Goal: Complete application form: Complete application form

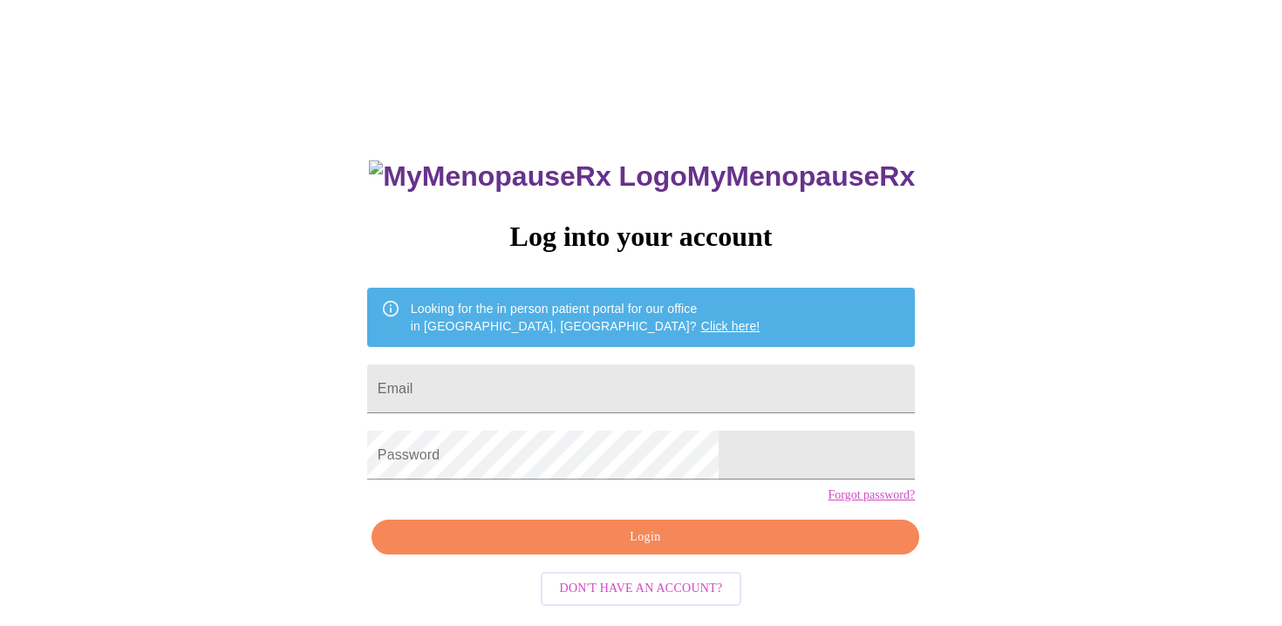
scroll to position [17, 0]
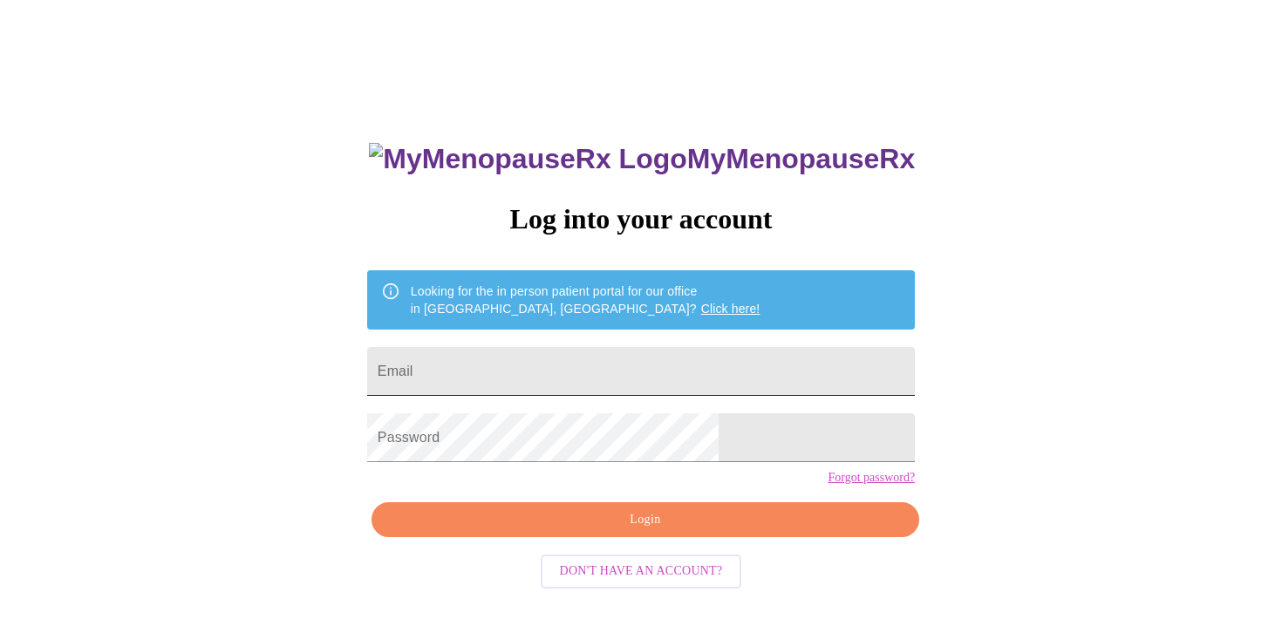
click at [625, 347] on input "Email" at bounding box center [641, 371] width 548 height 49
type input "aprilehannah1980@gmail.com"
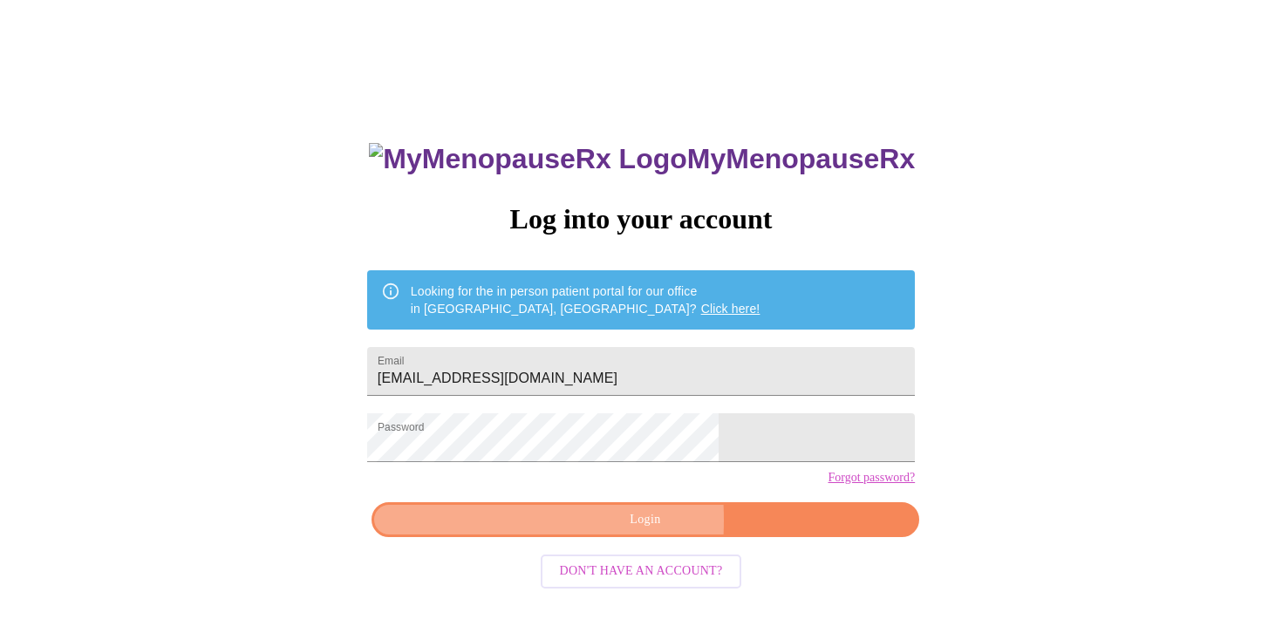
click at [485, 538] on button "Login" at bounding box center [646, 520] width 548 height 36
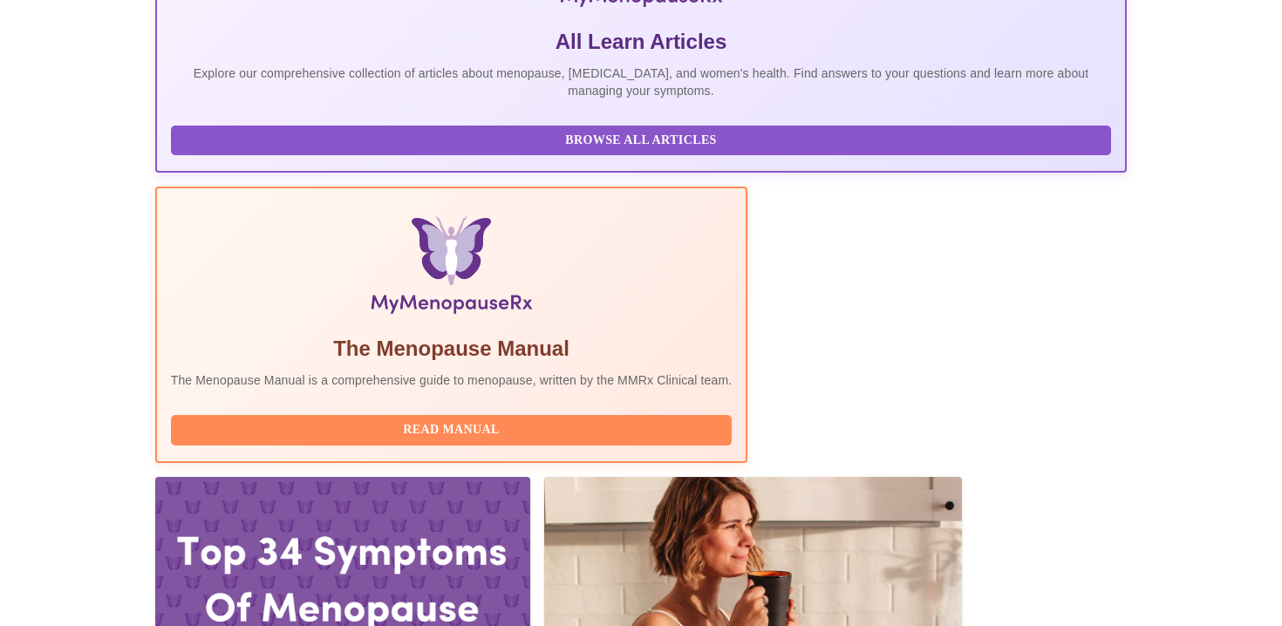
scroll to position [393, 0]
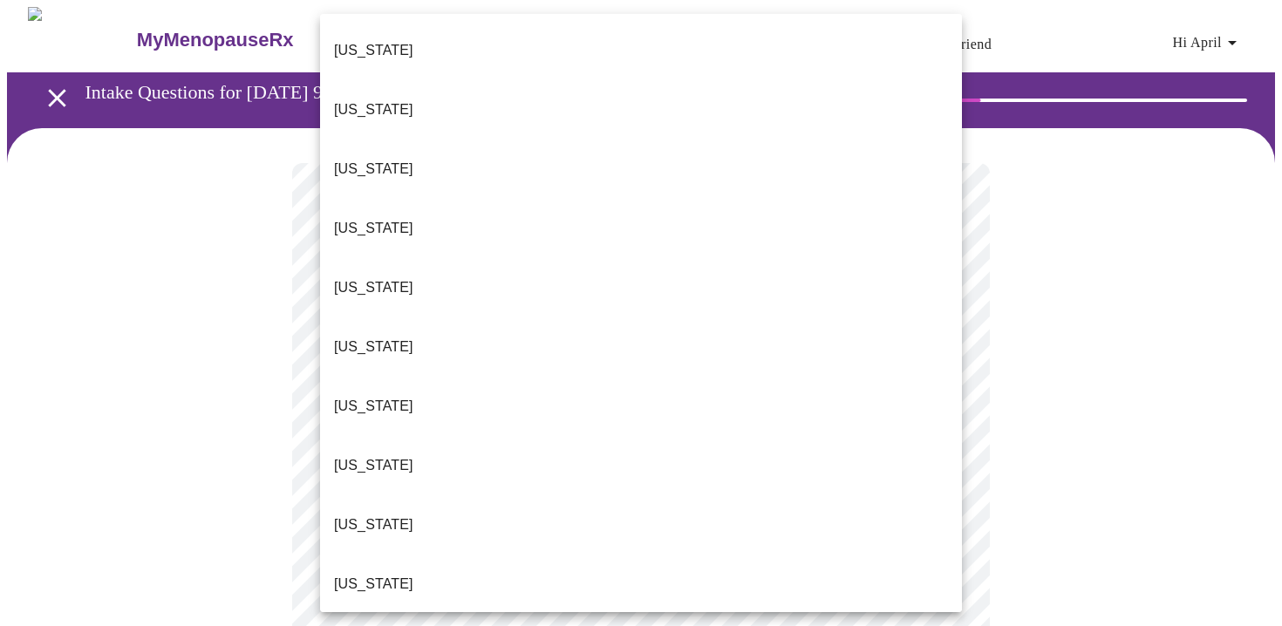
scroll to position [1409, 0]
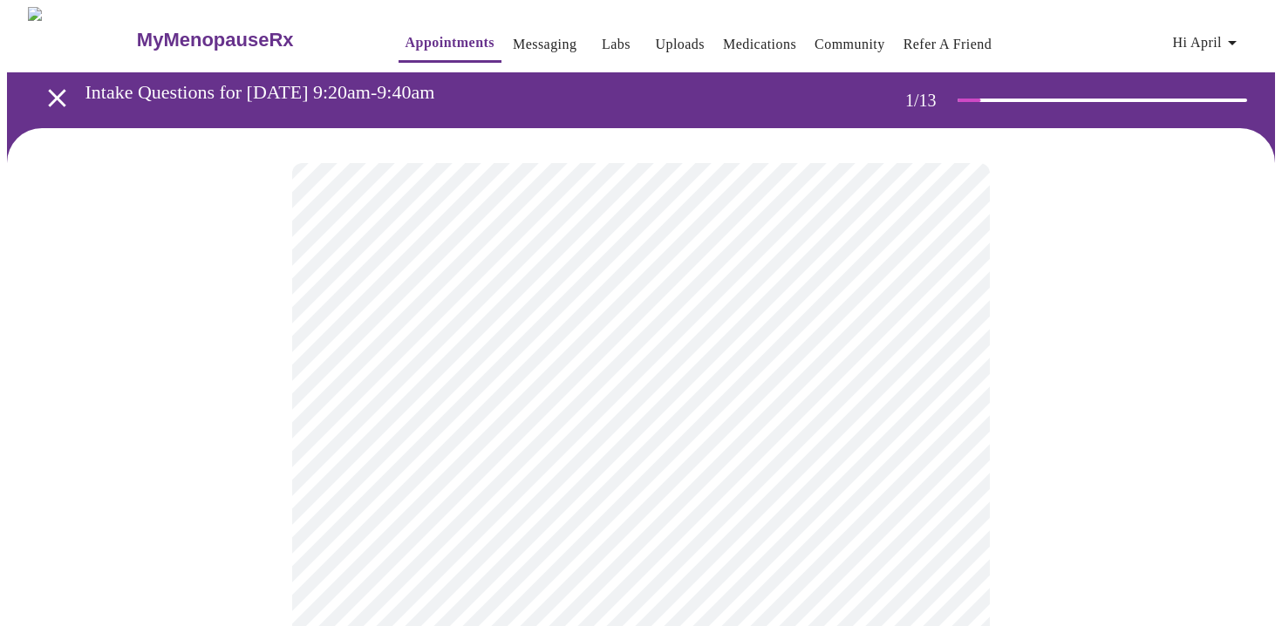
scroll to position [30, 0]
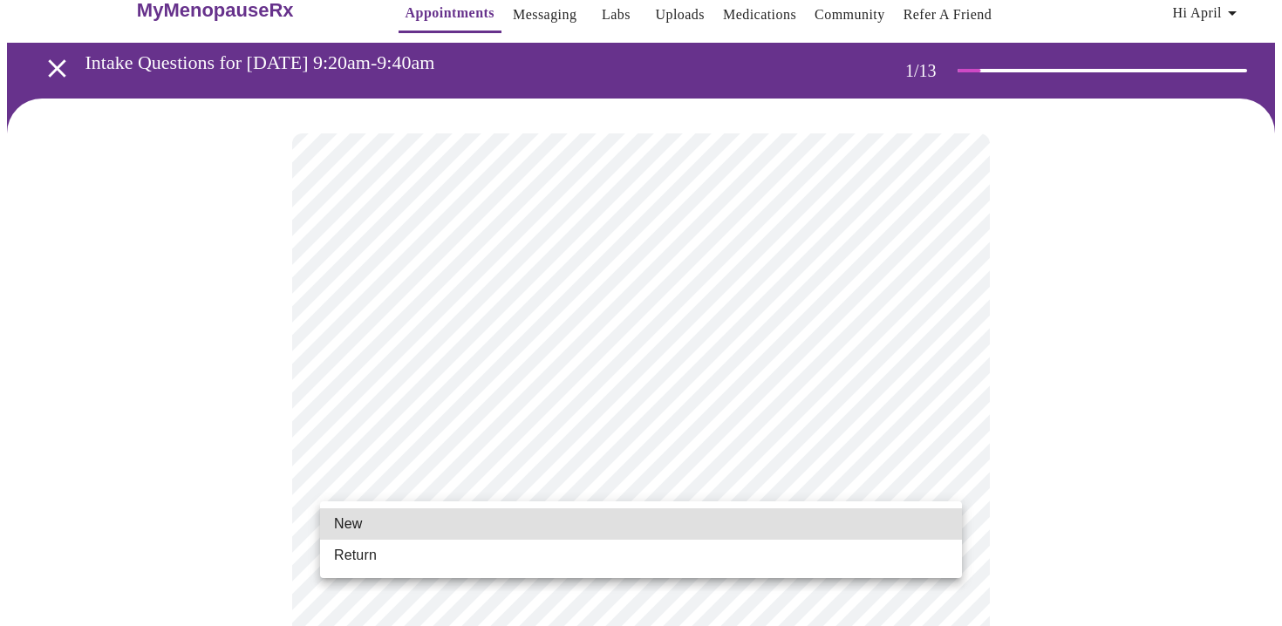
click at [386, 554] on li "Return" at bounding box center [641, 555] width 642 height 31
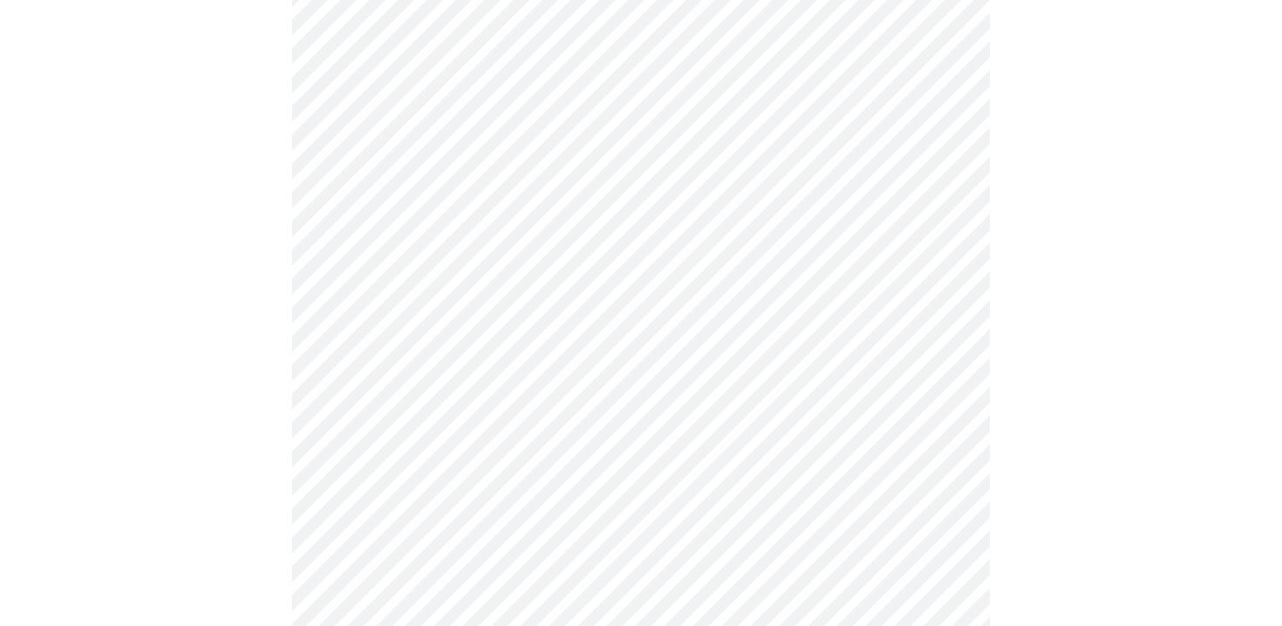
scroll to position [484, 0]
click at [259, 326] on div at bounding box center [641, 362] width 1268 height 1437
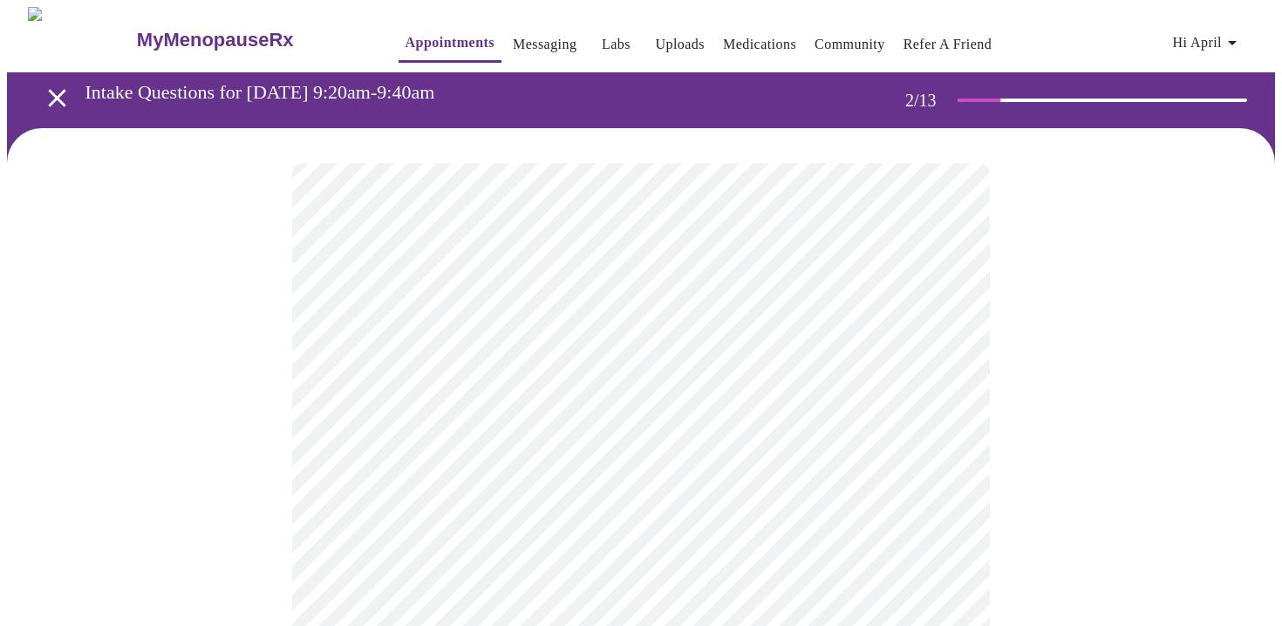
click at [394, 358] on body "MyMenopauseRx Appointments Messaging Labs Uploads Medications Community Refer a…" at bounding box center [641, 531] width 1268 height 1048
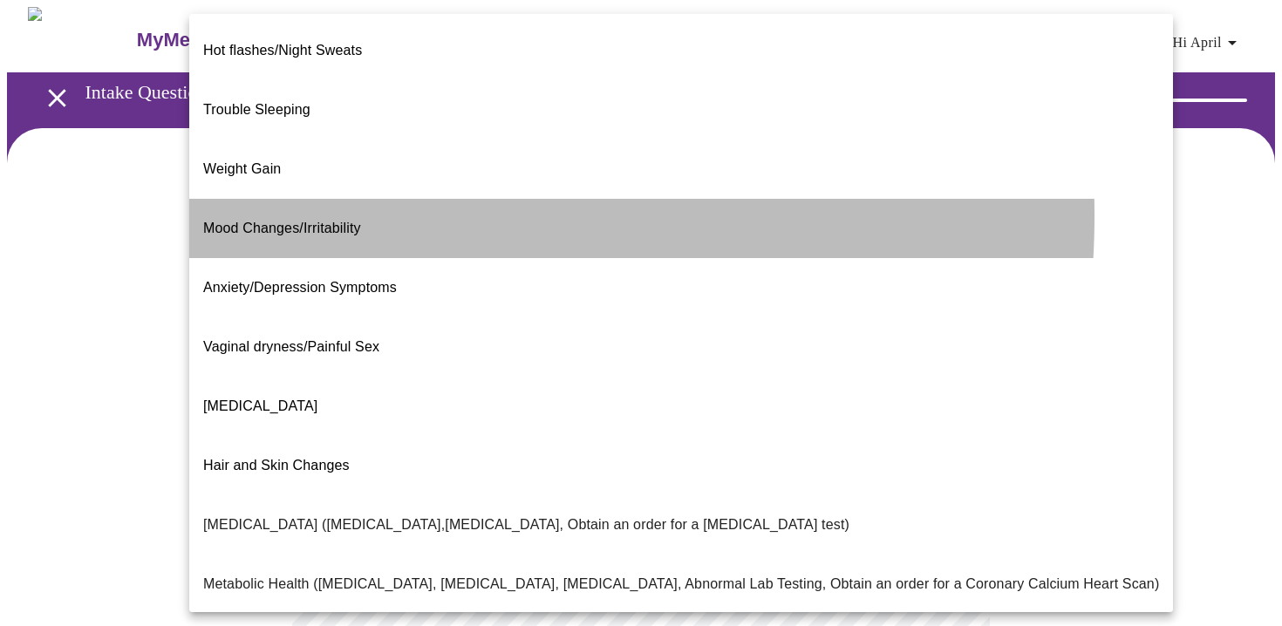
click at [331, 221] on span "Mood Changes/Irritability" at bounding box center [282, 228] width 158 height 15
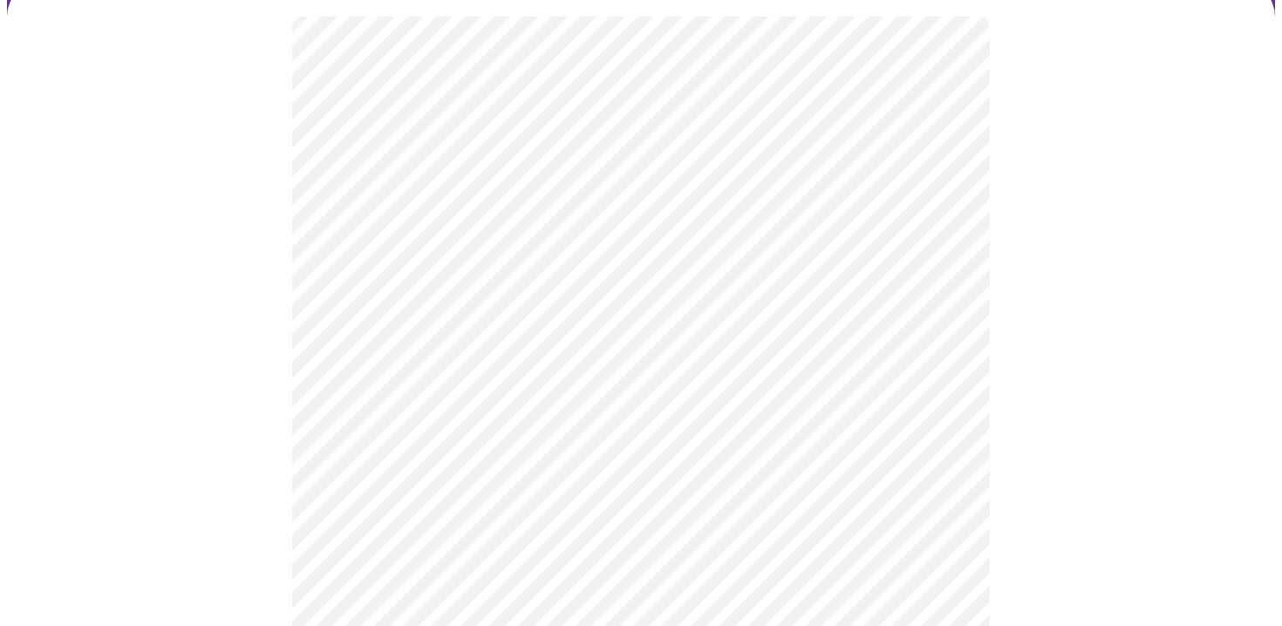
scroll to position [154, 0]
click at [270, 401] on div at bounding box center [641, 433] width 1268 height 917
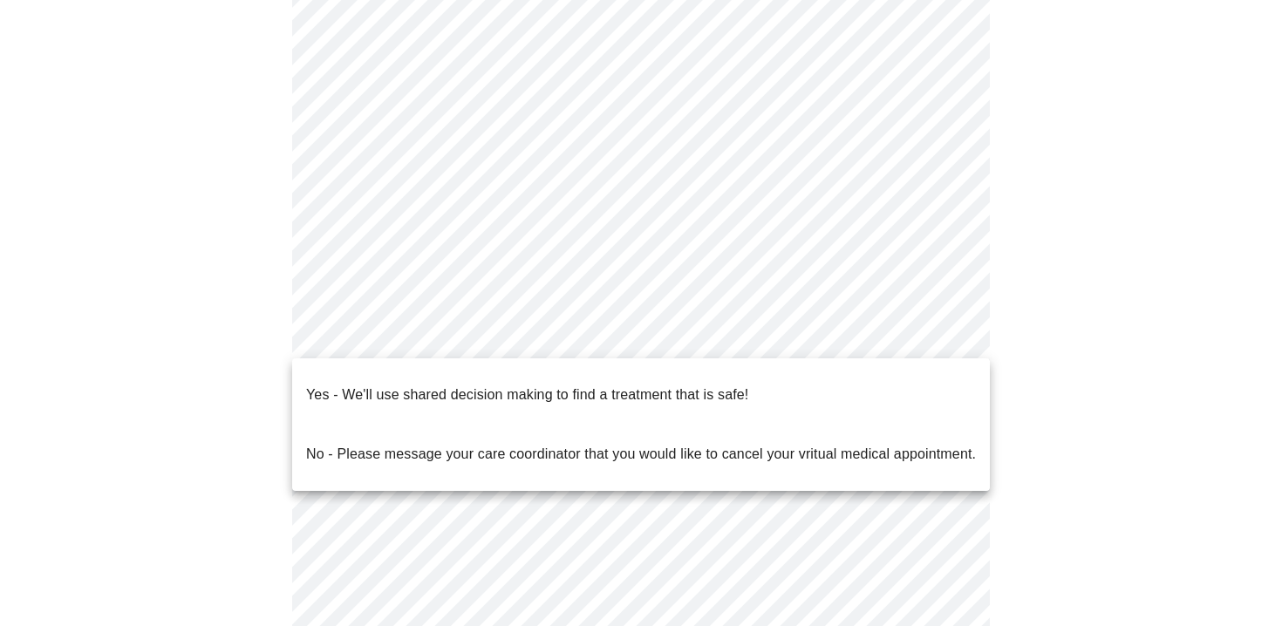
click at [393, 349] on body "MyMenopauseRx Appointments Messaging Labs Uploads Medications Community Refer a…" at bounding box center [641, 325] width 1268 height 1038
click at [331, 385] on p "Yes - We'll use shared decision making to find a treatment that is safe!" at bounding box center [527, 395] width 442 height 21
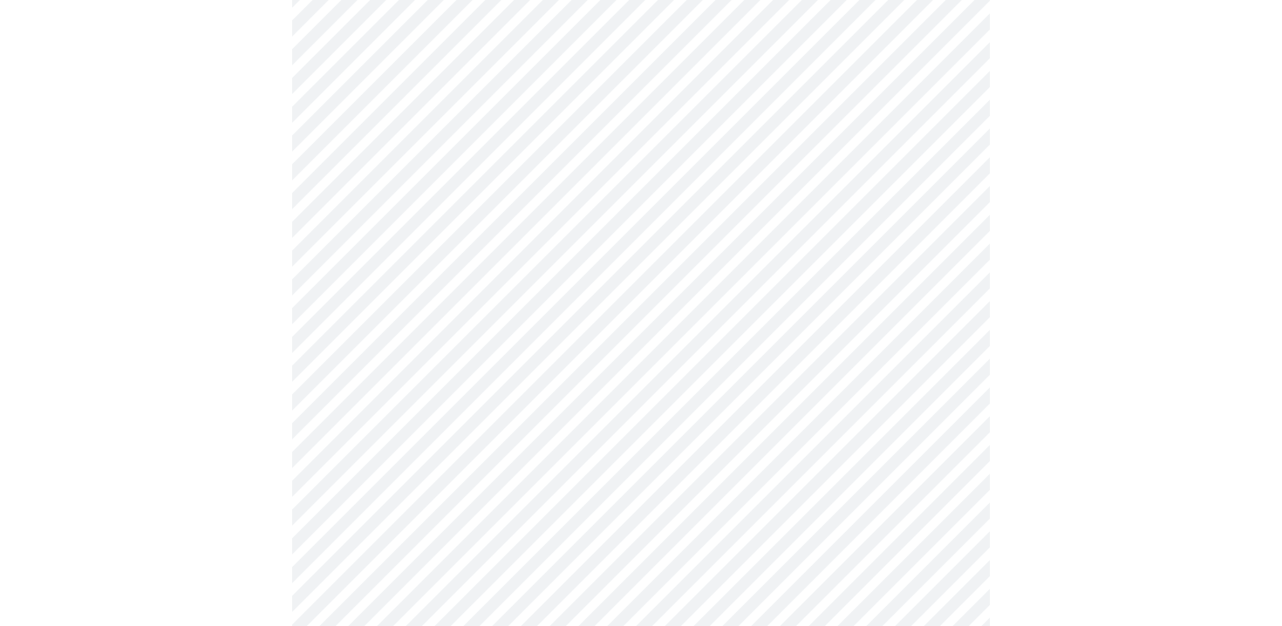
click at [267, 382] on div at bounding box center [641, 381] width 1268 height 906
click at [461, 147] on body "MyMenopauseRx Appointments Messaging Labs Uploads Medications Community Refer a…" at bounding box center [641, 148] width 1268 height 1028
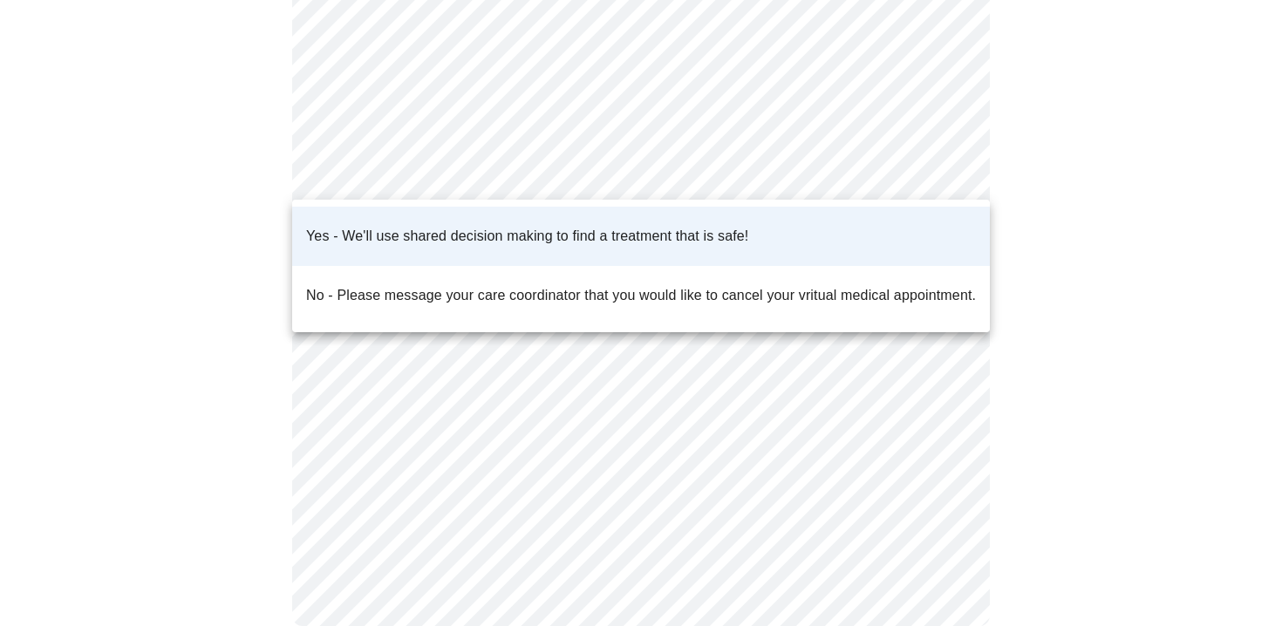
click at [256, 150] on div at bounding box center [641, 313] width 1282 height 626
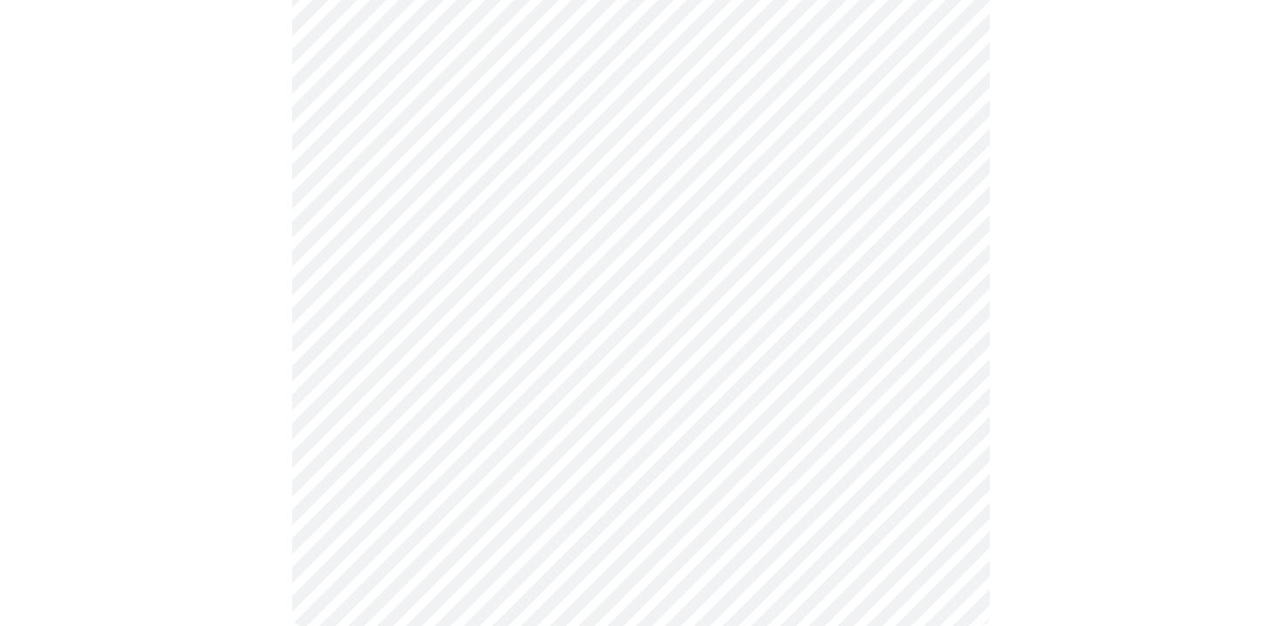
scroll to position [400, 0]
click at [270, 295] on div at bounding box center [641, 181] width 1268 height 906
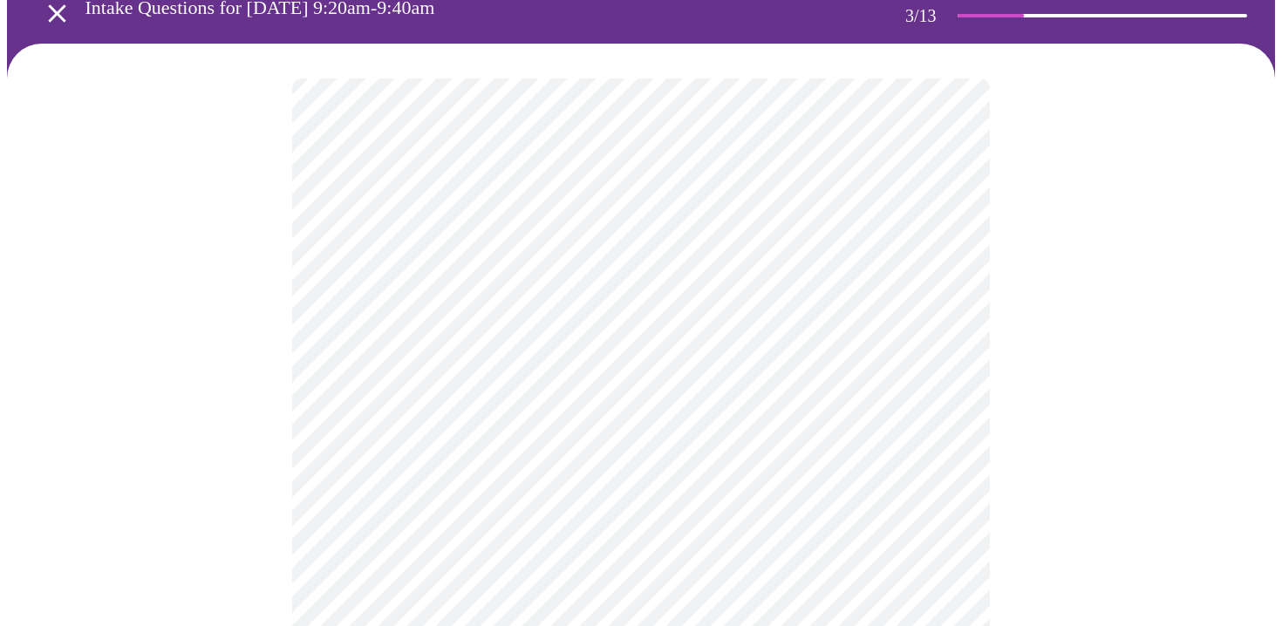
scroll to position [109, 0]
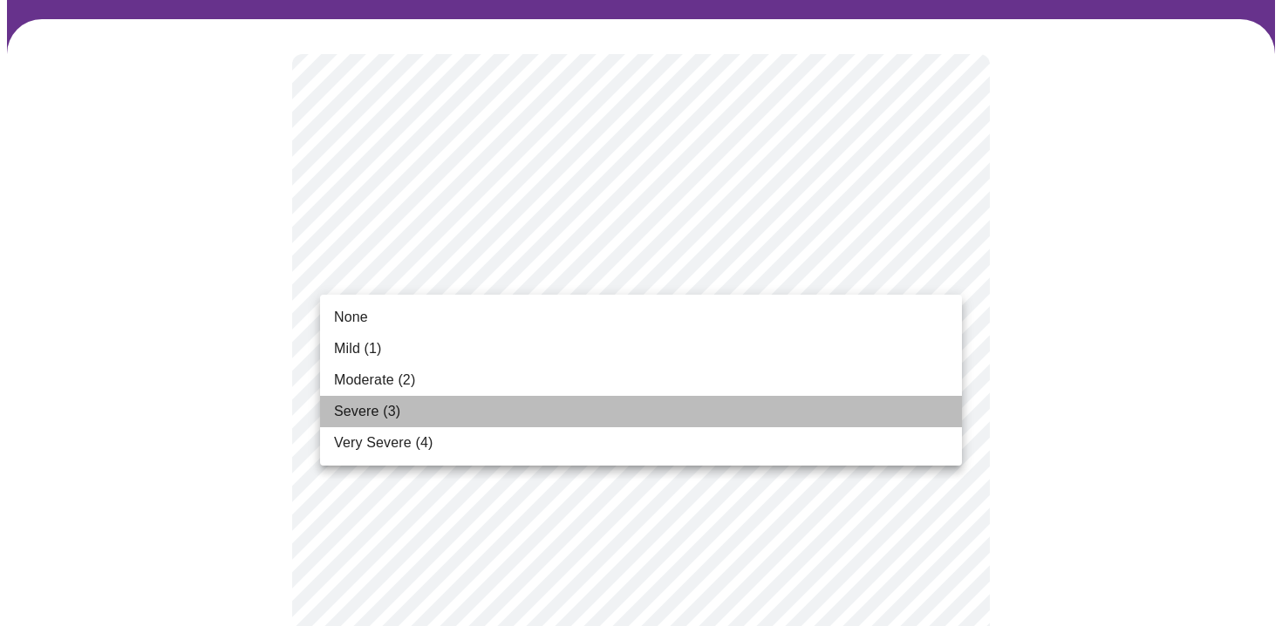
click at [352, 410] on span "Severe (3)" at bounding box center [367, 411] width 66 height 21
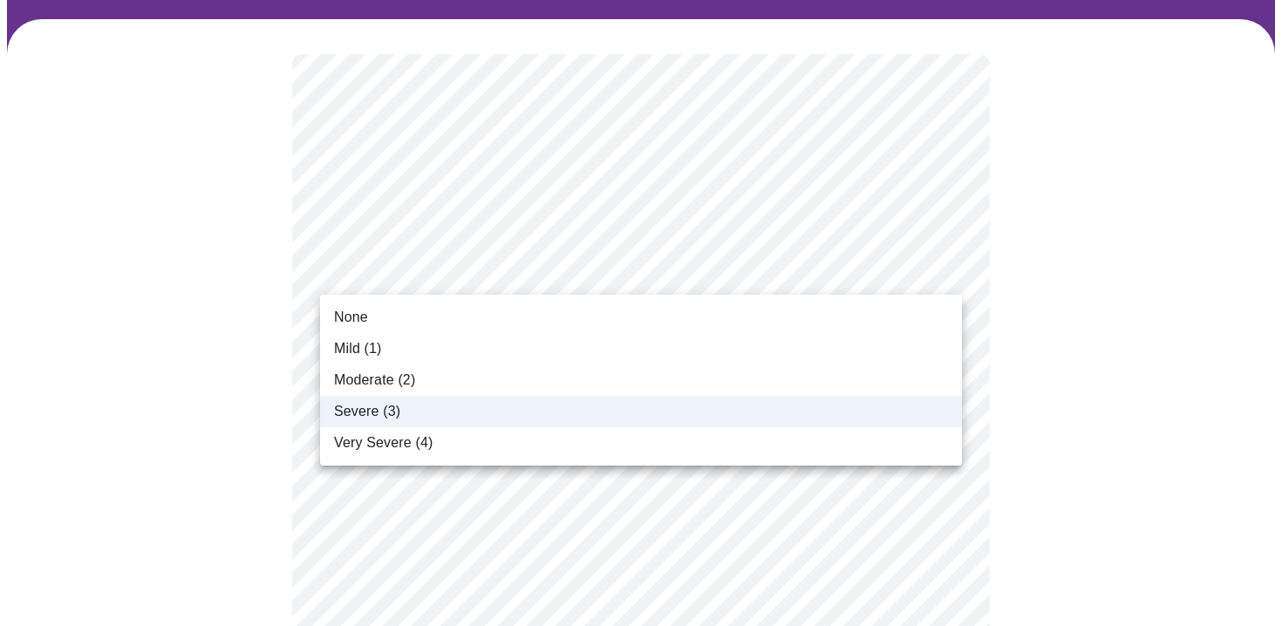
click at [359, 376] on span "Moderate (2)" at bounding box center [374, 380] width 81 height 21
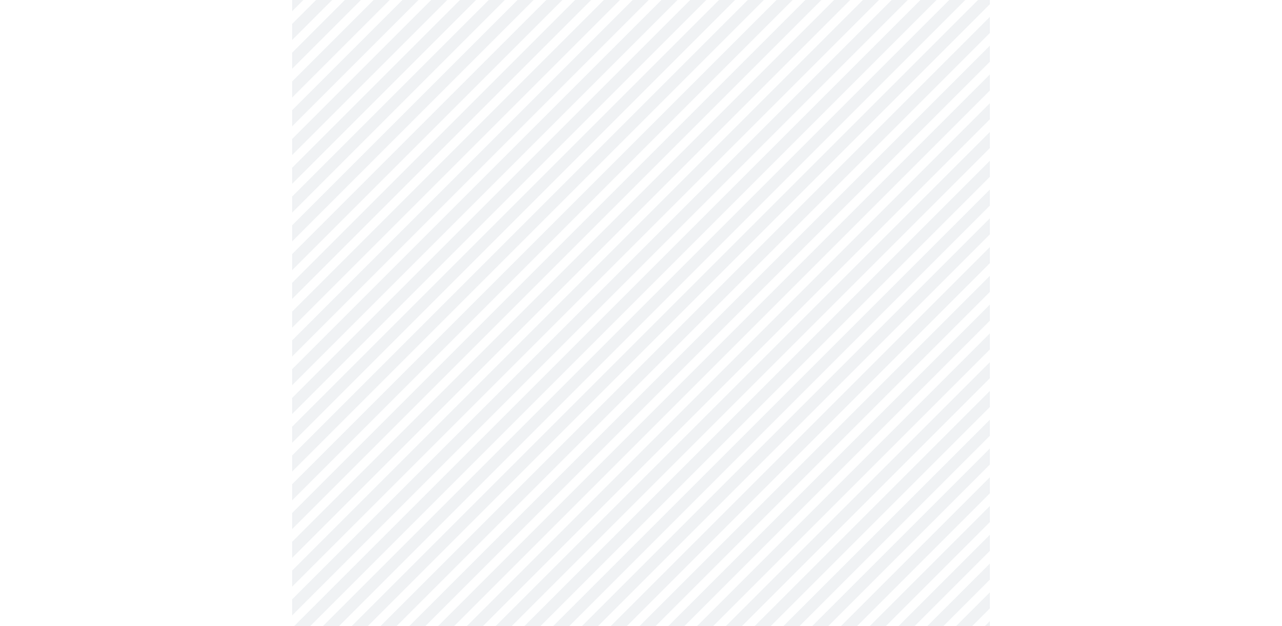
scroll to position [227, 0]
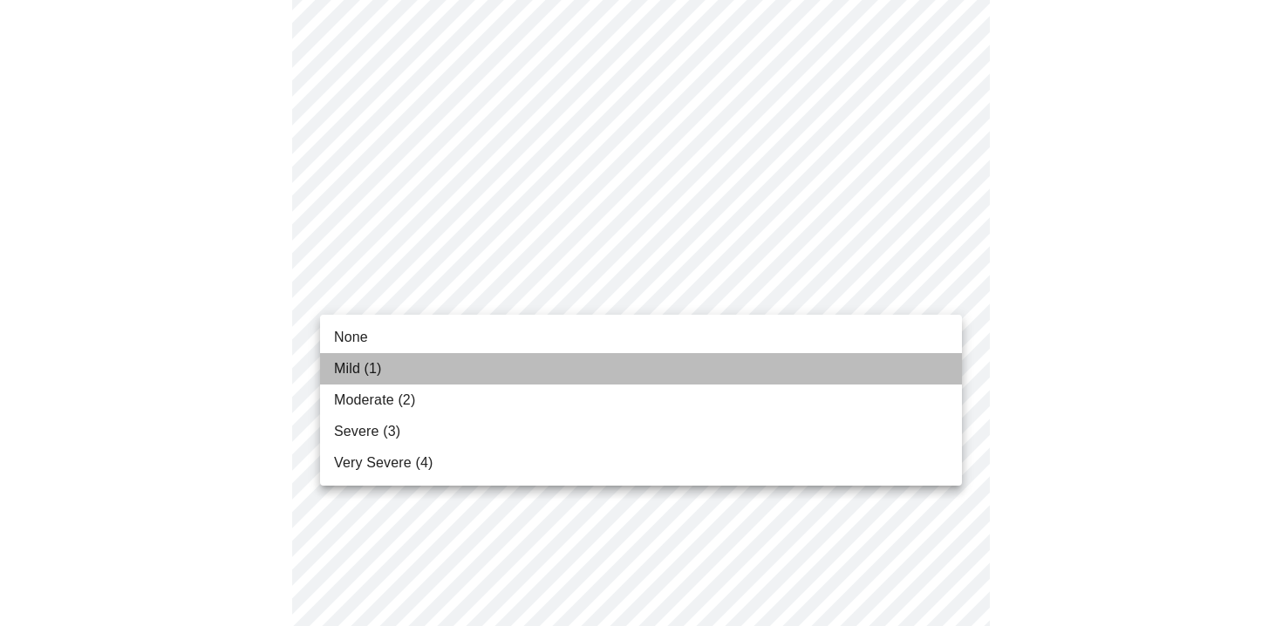
click at [360, 369] on span "Mild (1)" at bounding box center [358, 368] width 48 height 21
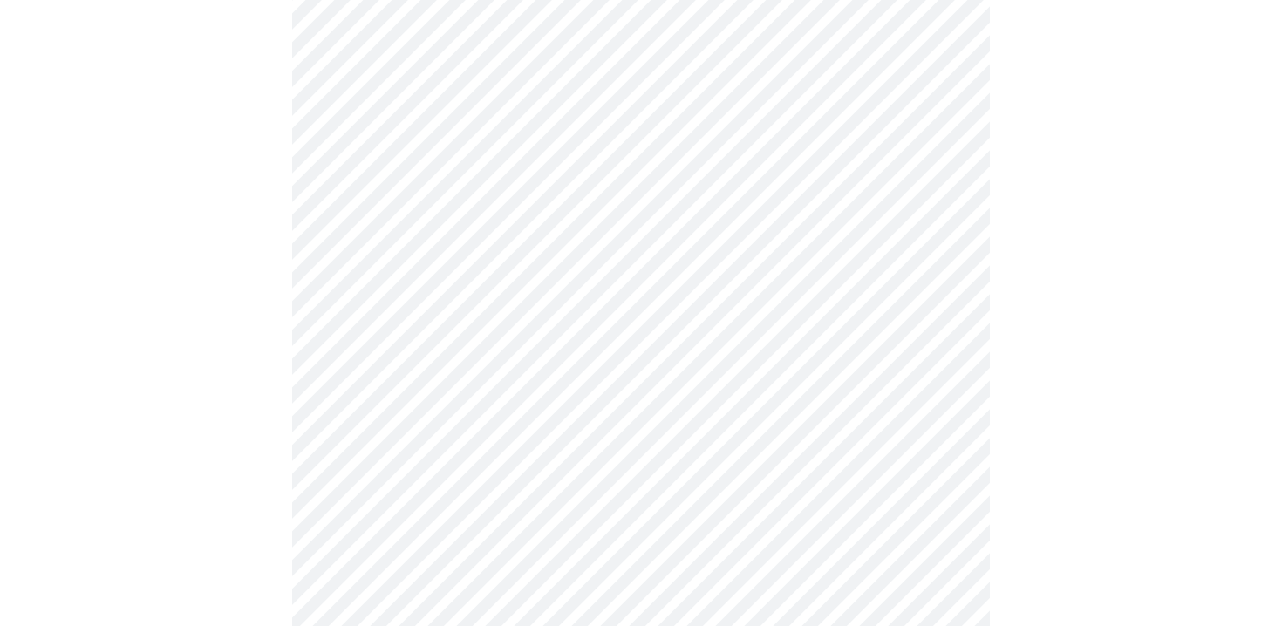
scroll to position [352, 0]
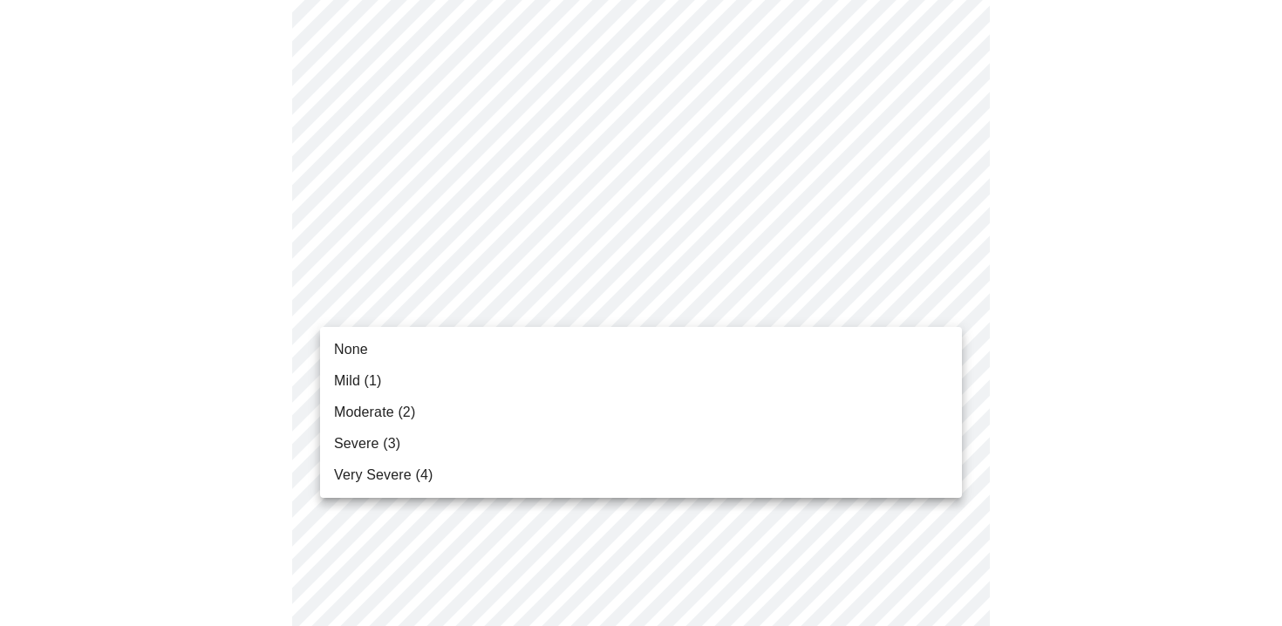
click at [375, 399] on li "Moderate (2)" at bounding box center [641, 412] width 642 height 31
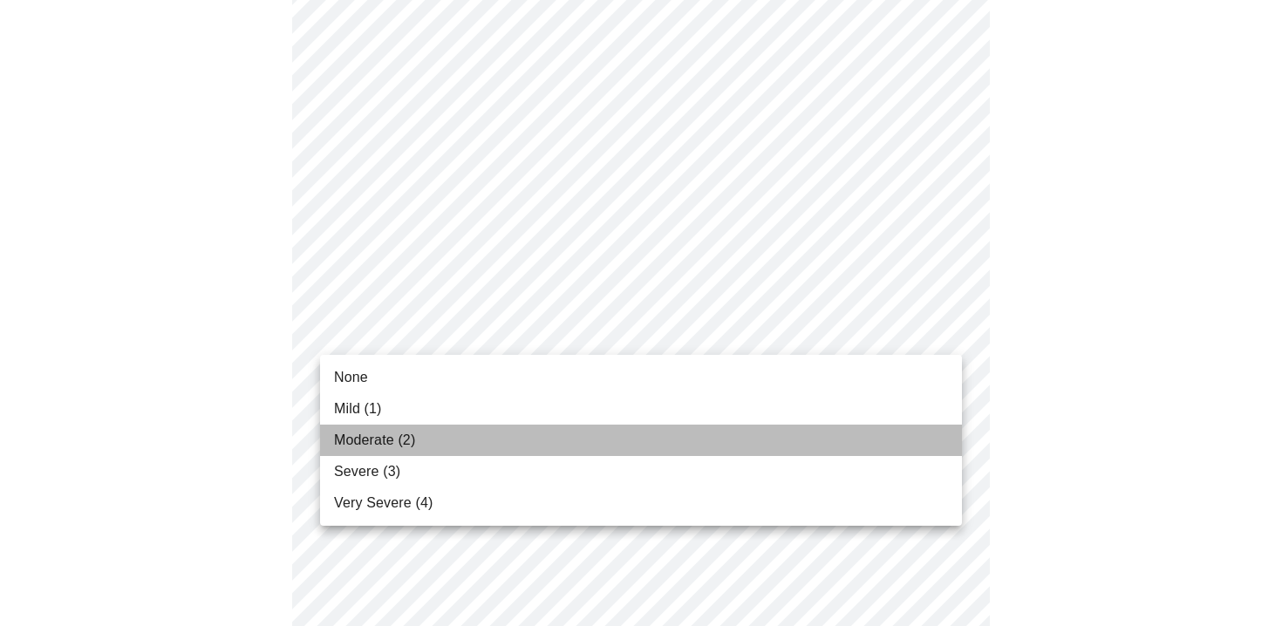
click at [359, 434] on span "Moderate (2)" at bounding box center [374, 440] width 81 height 21
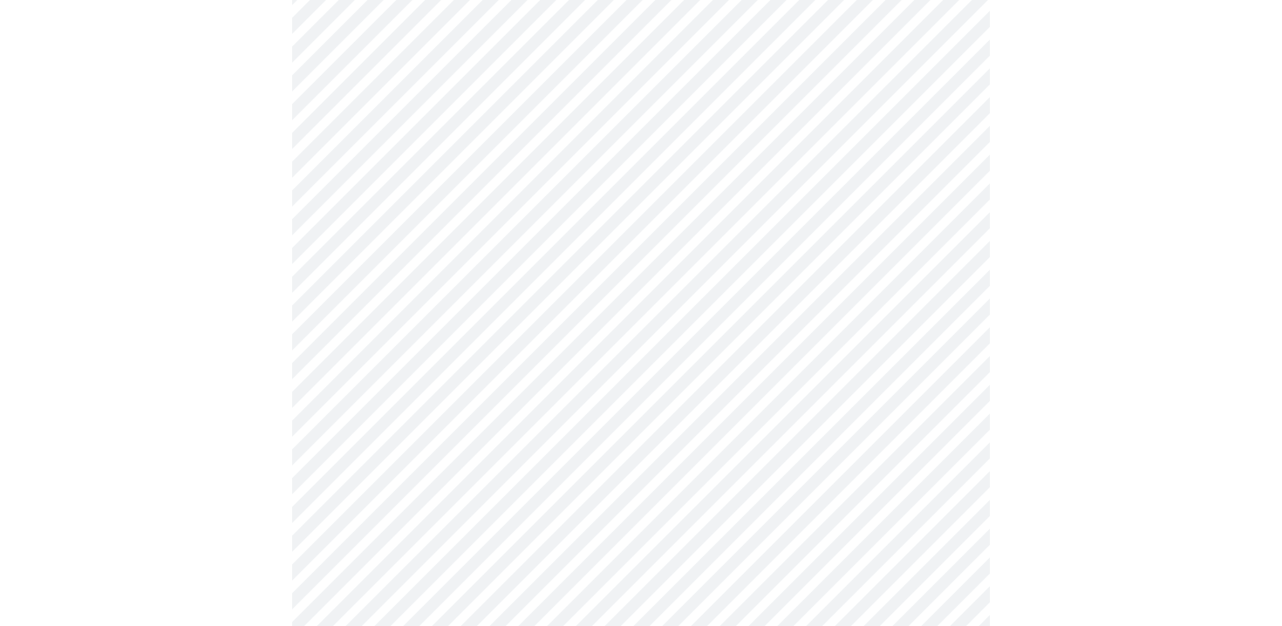
click at [420, 339] on body "MyMenopauseRx Appointments Messaging Labs Uploads Medications Community Refer a…" at bounding box center [641, 552] width 1268 height 2223
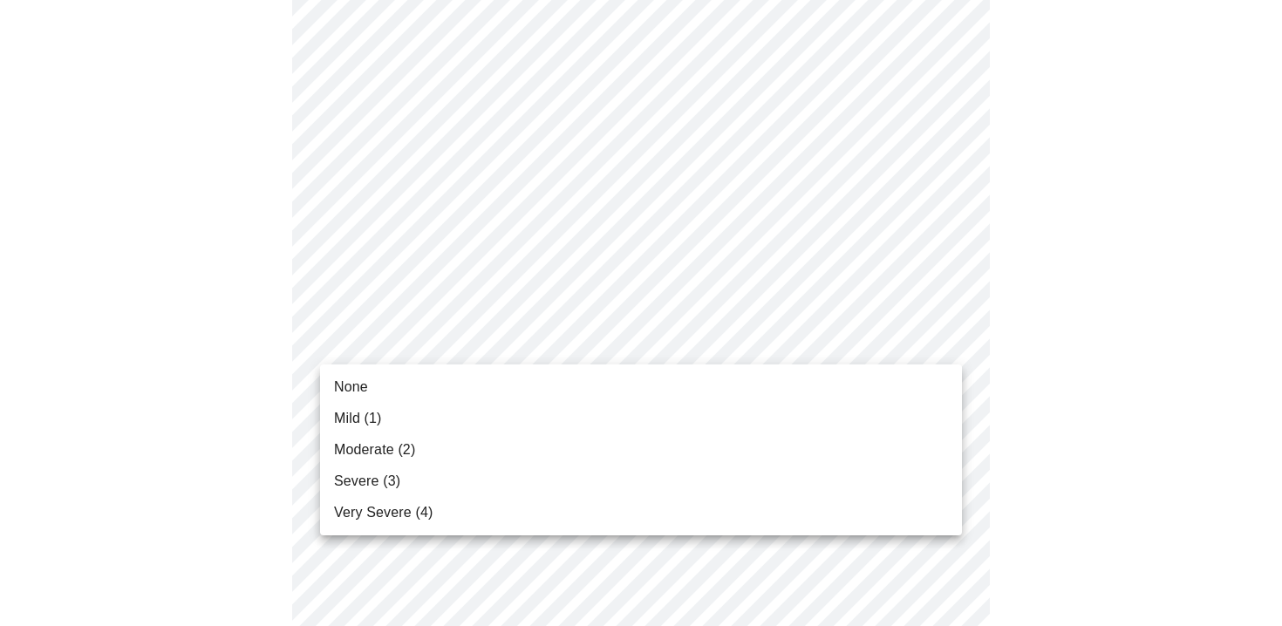
click at [356, 475] on span "Severe (3)" at bounding box center [367, 481] width 66 height 21
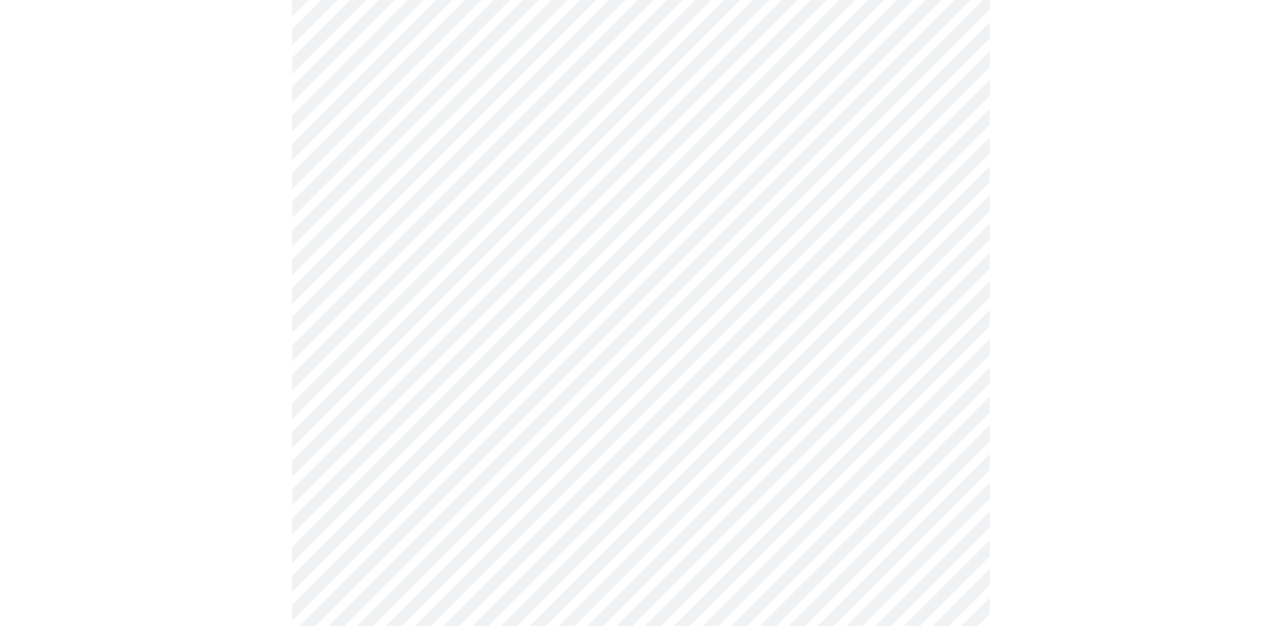
click at [235, 395] on div at bounding box center [641, 600] width 1268 height 2077
click at [383, 355] on body "MyMenopauseRx Appointments Messaging Labs Uploads Medications Community Refer a…" at bounding box center [641, 438] width 1268 height 2198
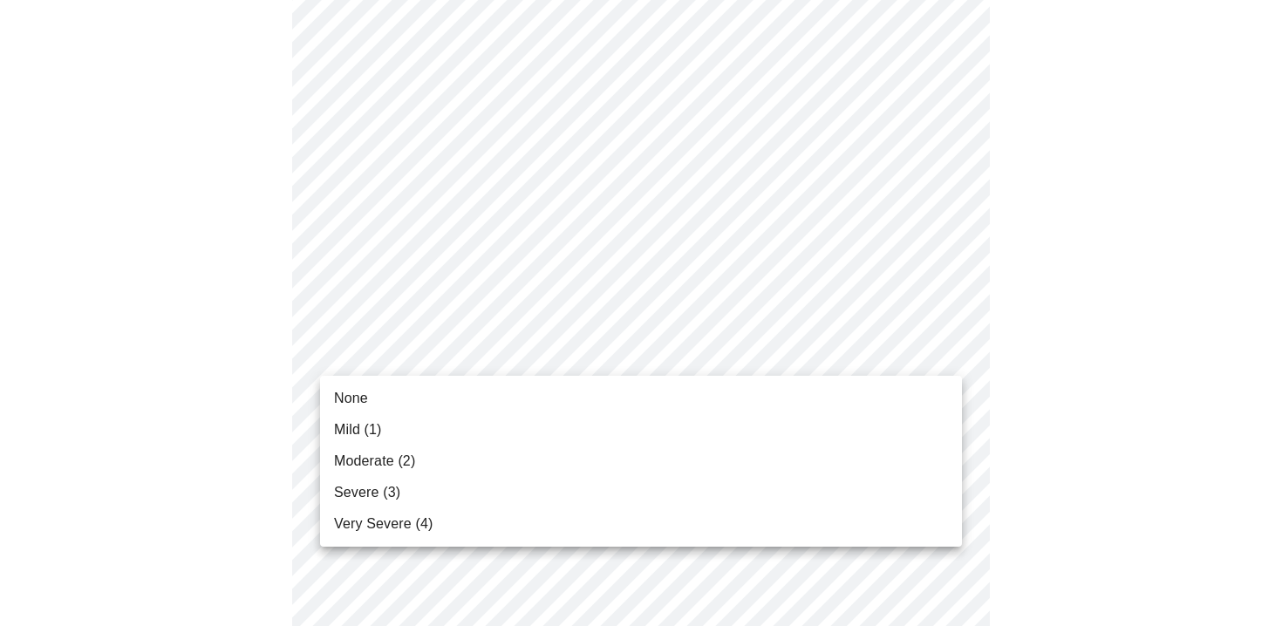
click at [371, 459] on span "Moderate (2)" at bounding box center [374, 461] width 81 height 21
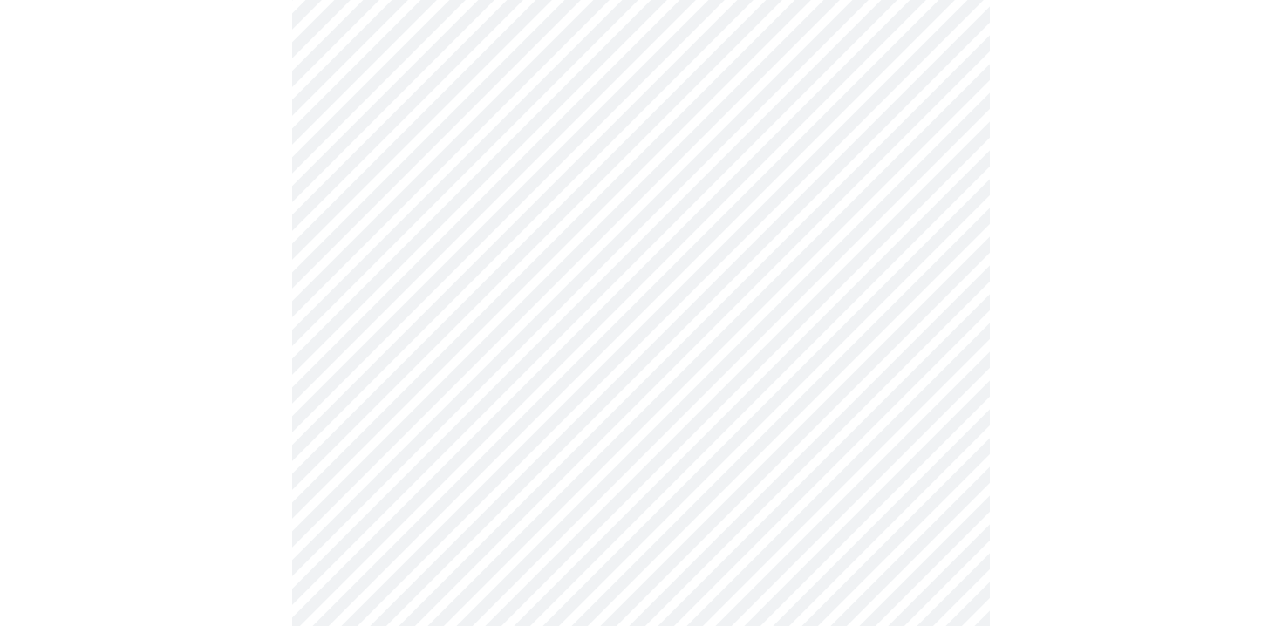
click at [256, 393] on div at bounding box center [641, 486] width 1268 height 2052
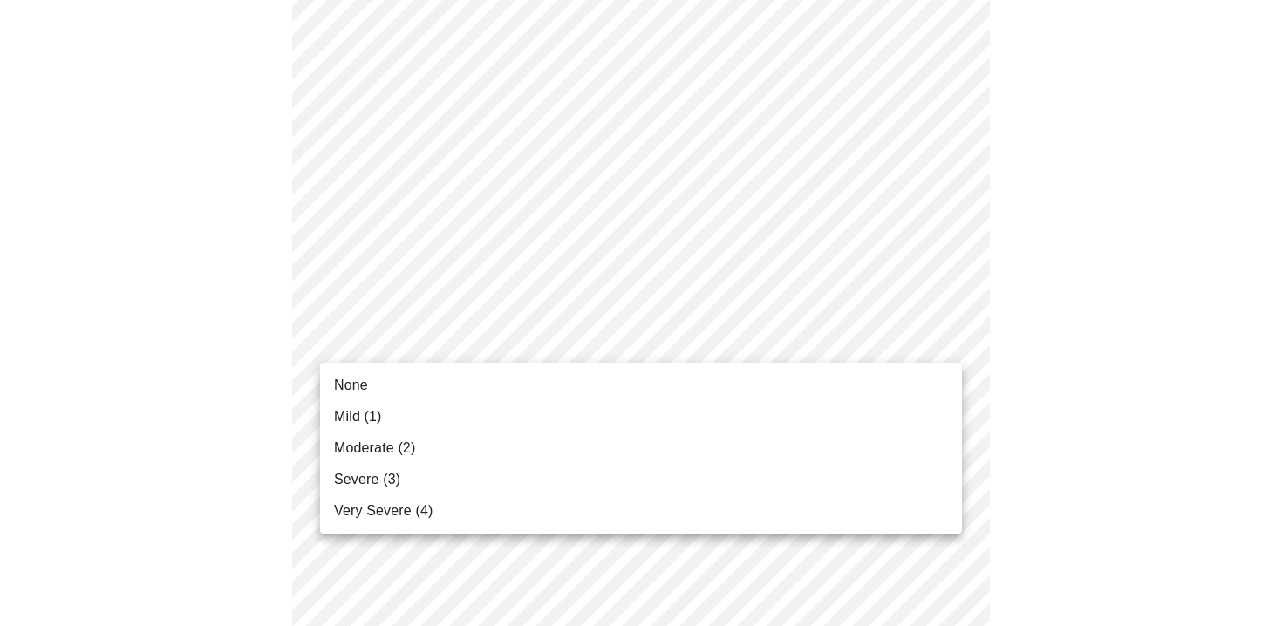
click at [451, 342] on body "MyMenopauseRx Appointments Messaging Labs Uploads Medications Community Refer a…" at bounding box center [641, 275] width 1268 height 2174
click at [377, 443] on span "Moderate (2)" at bounding box center [374, 448] width 81 height 21
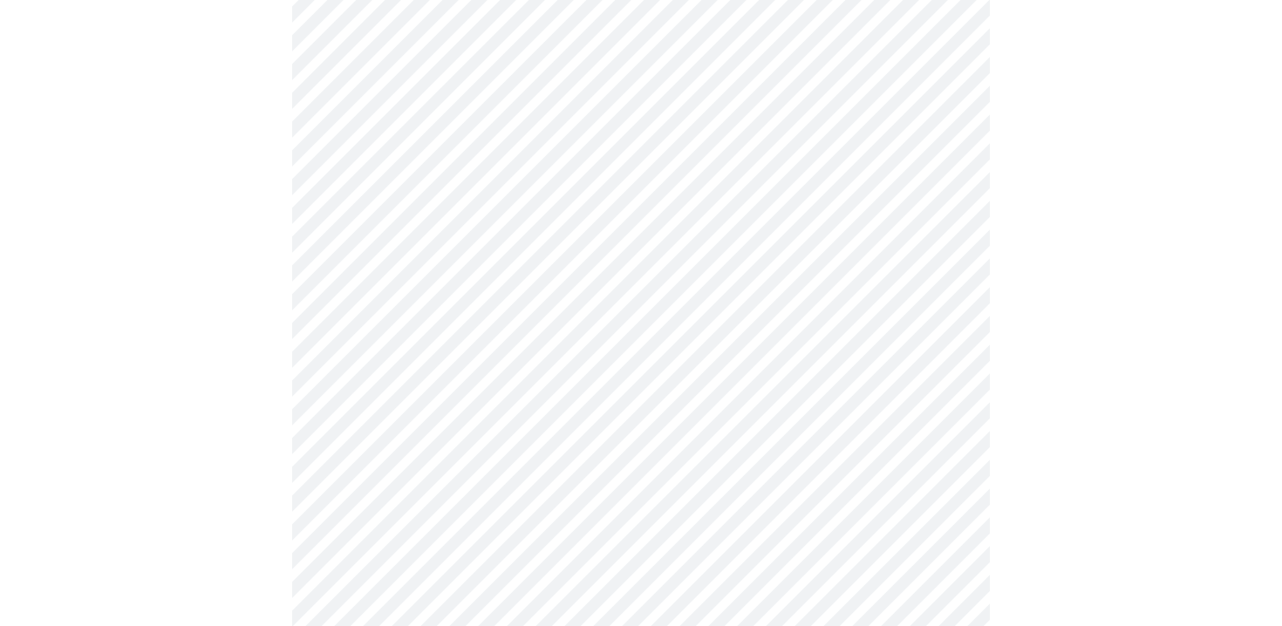
click at [274, 391] on div at bounding box center [641, 323] width 1268 height 2028
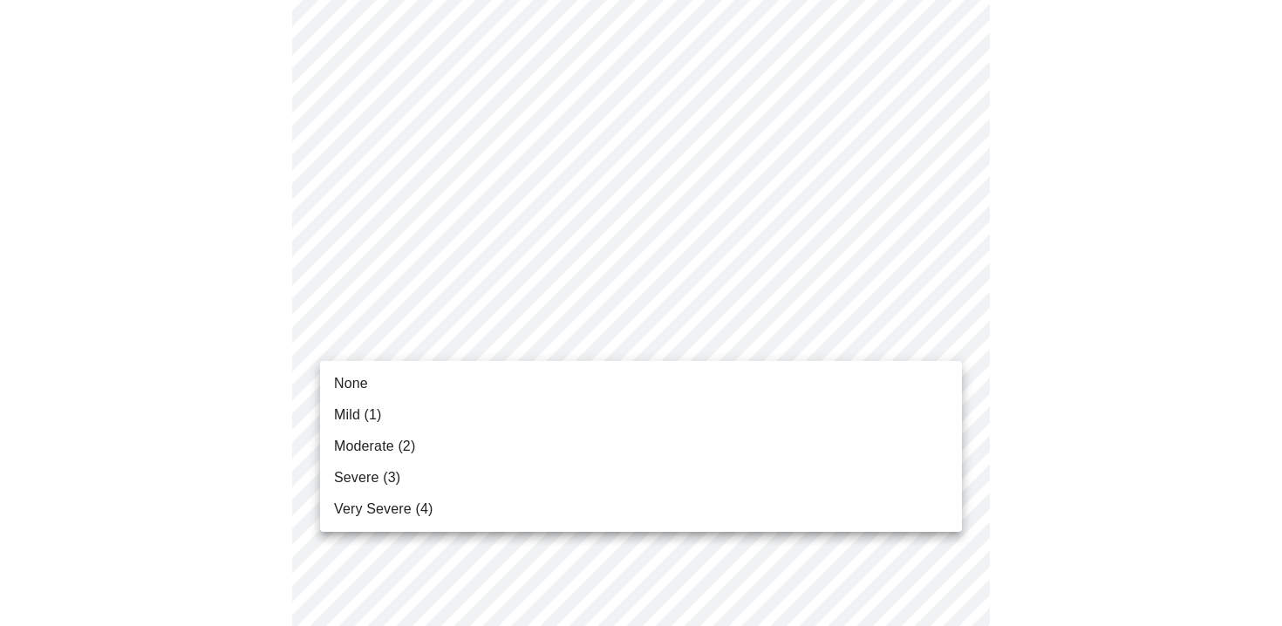
click at [391, 351] on body "MyMenopauseRx Appointments Messaging Labs Uploads Medications Community Refer a…" at bounding box center [641, 122] width 1268 height 2149
click at [368, 477] on span "Severe (3)" at bounding box center [367, 478] width 66 height 21
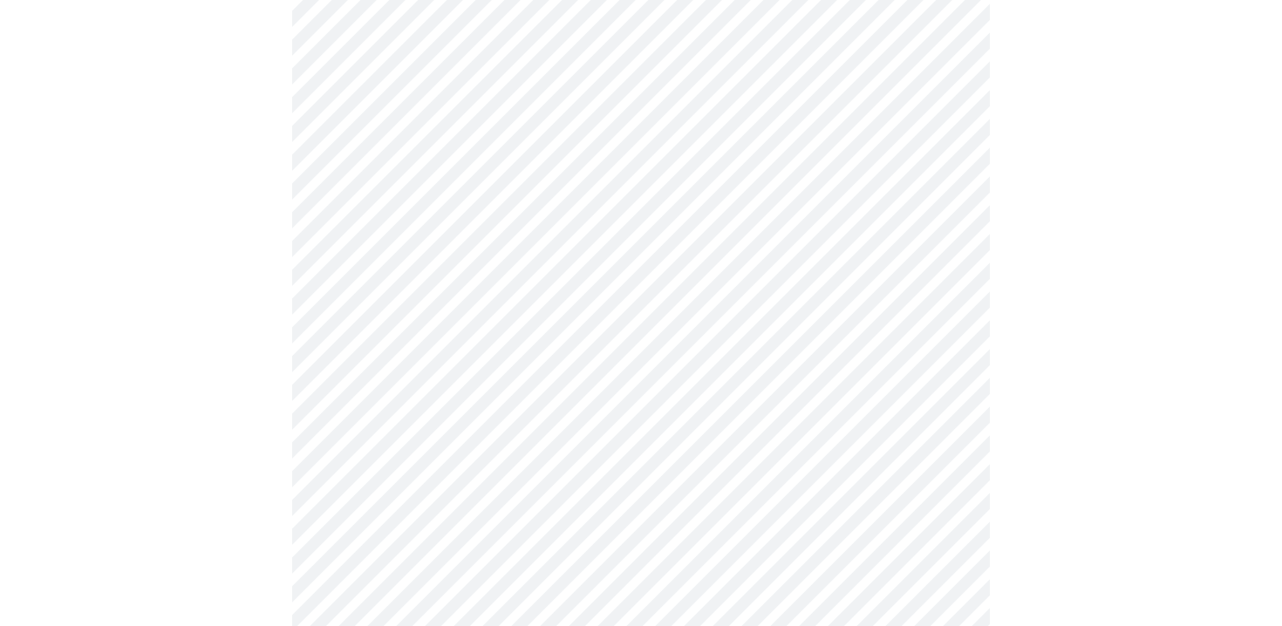
click at [271, 416] on div at bounding box center [641, 172] width 1268 height 2004
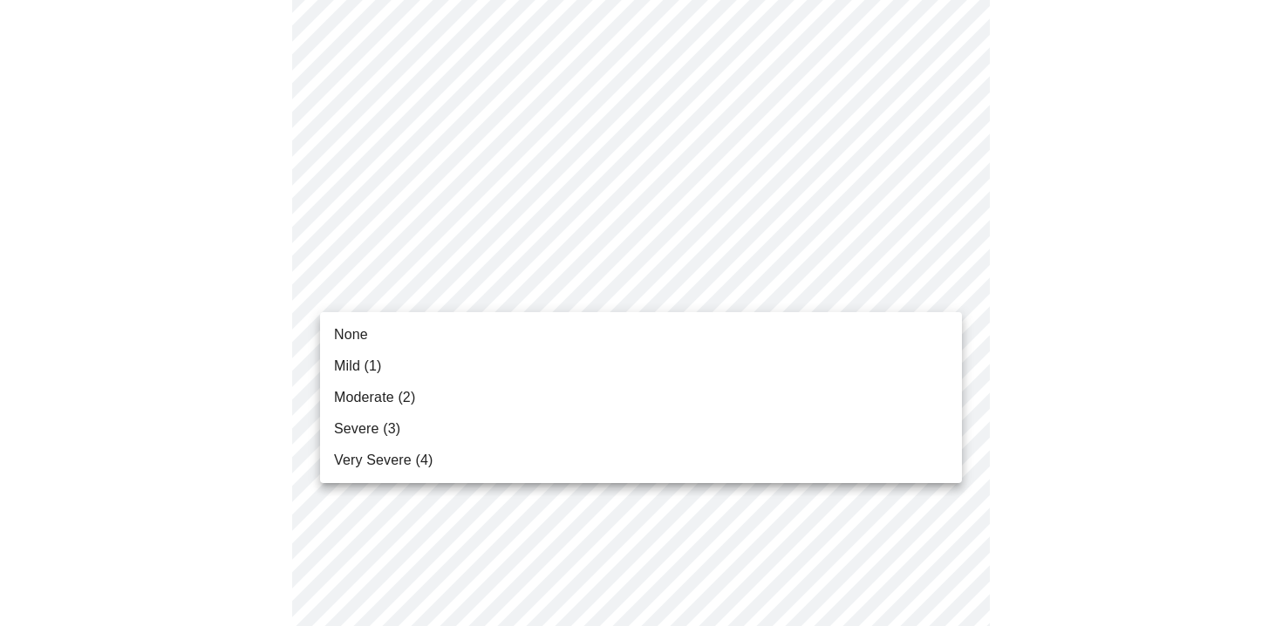
click at [376, 434] on span "Severe (3)" at bounding box center [367, 429] width 66 height 21
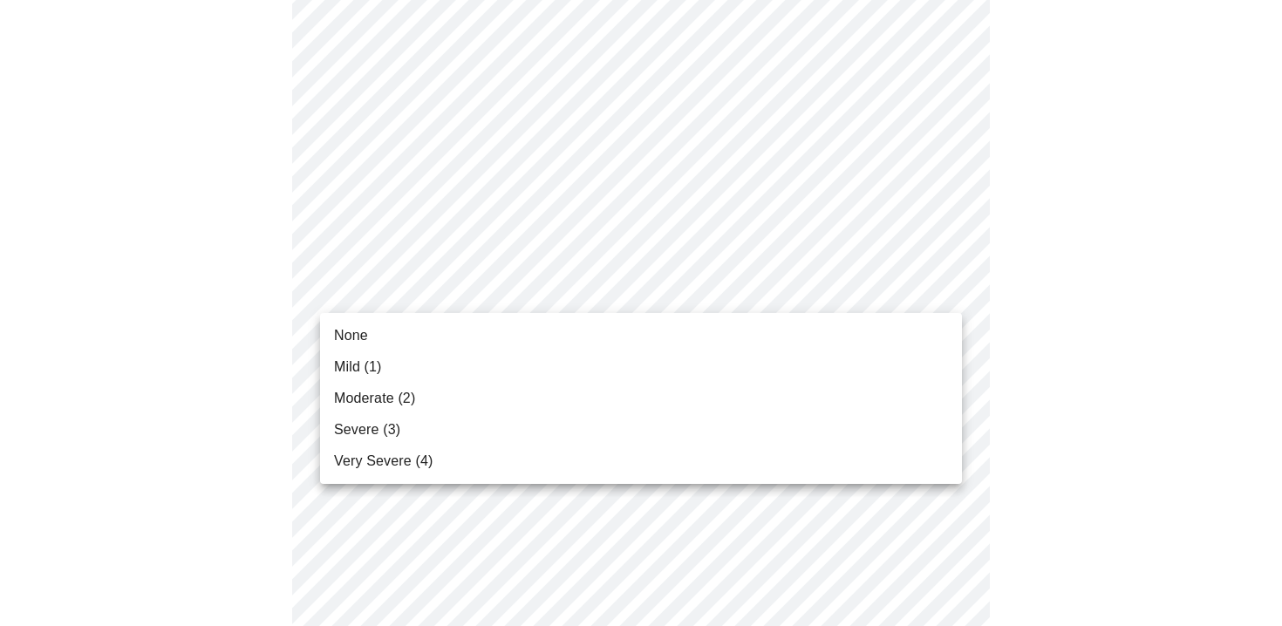
click at [378, 431] on span "Severe (3)" at bounding box center [367, 430] width 66 height 21
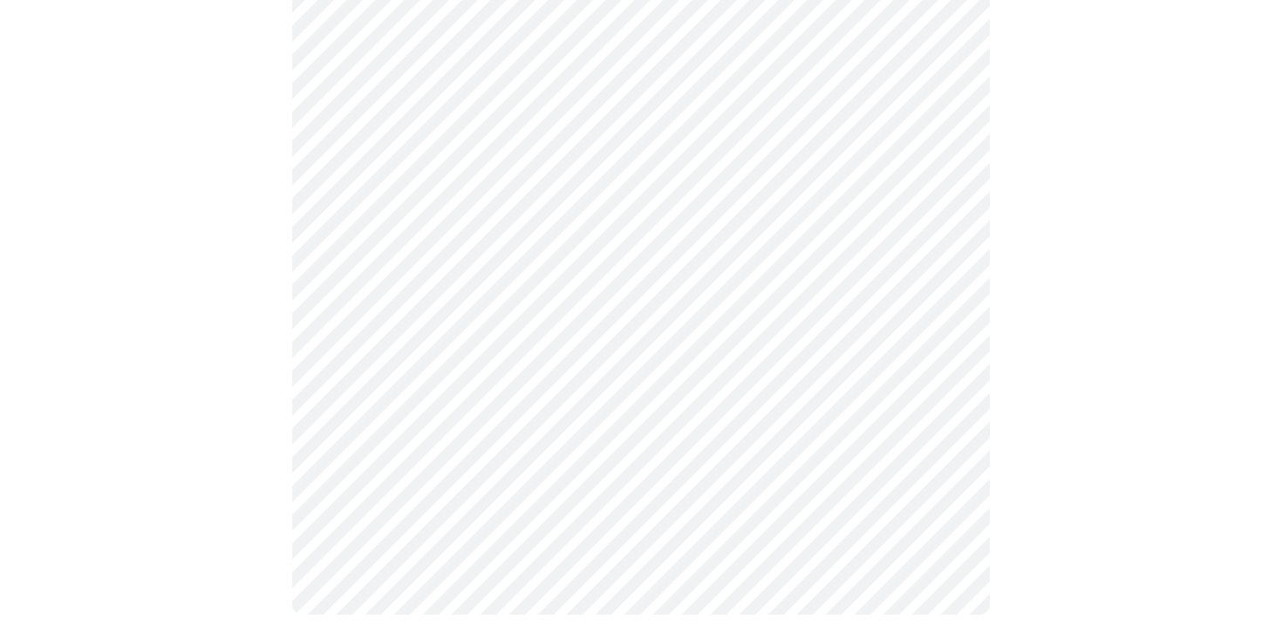
scroll to position [1437, 0]
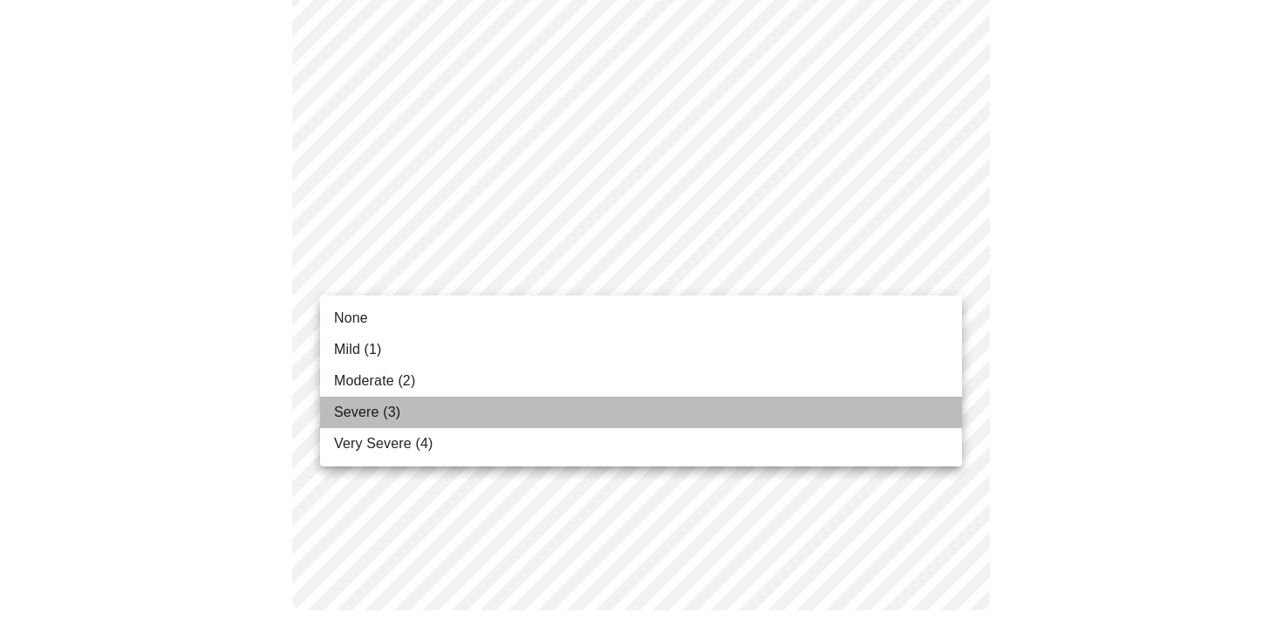
click at [373, 412] on span "Severe (3)" at bounding box center [367, 412] width 66 height 21
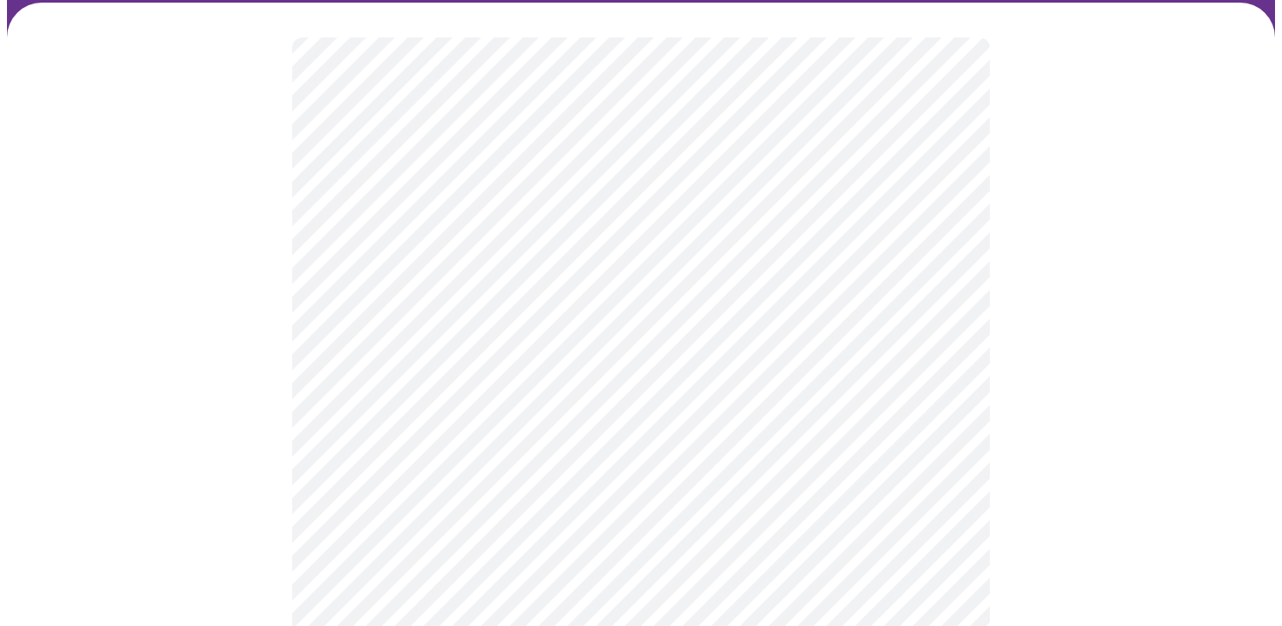
scroll to position [134, 0]
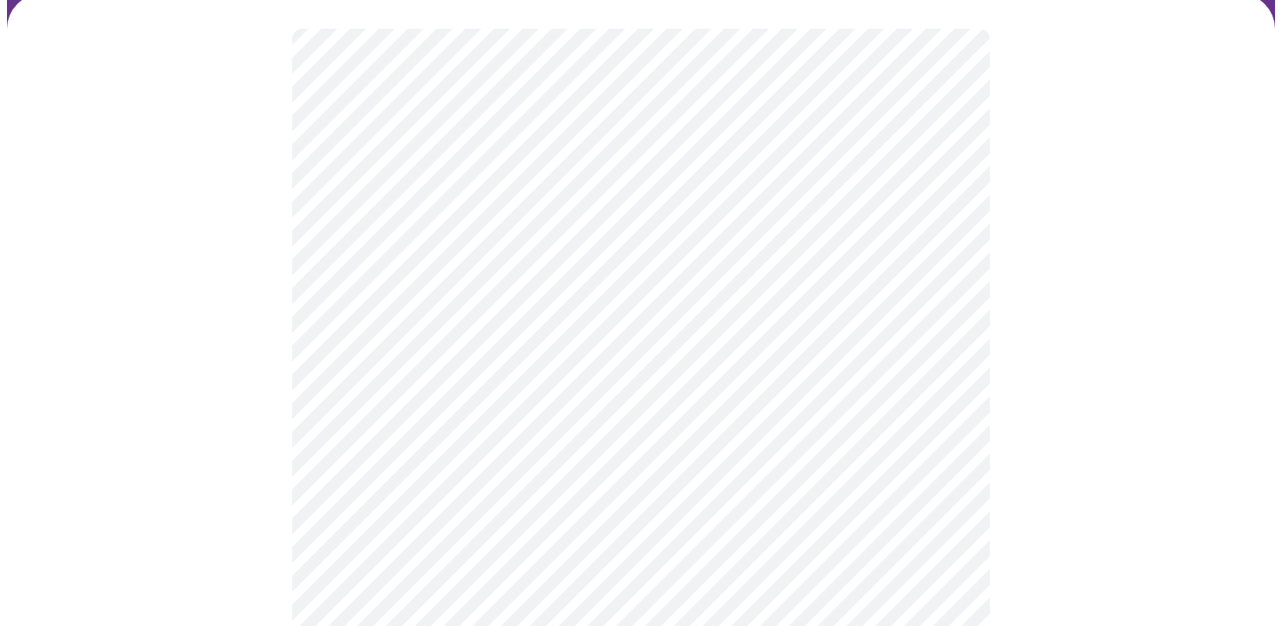
click at [281, 331] on div at bounding box center [641, 619] width 1268 height 1530
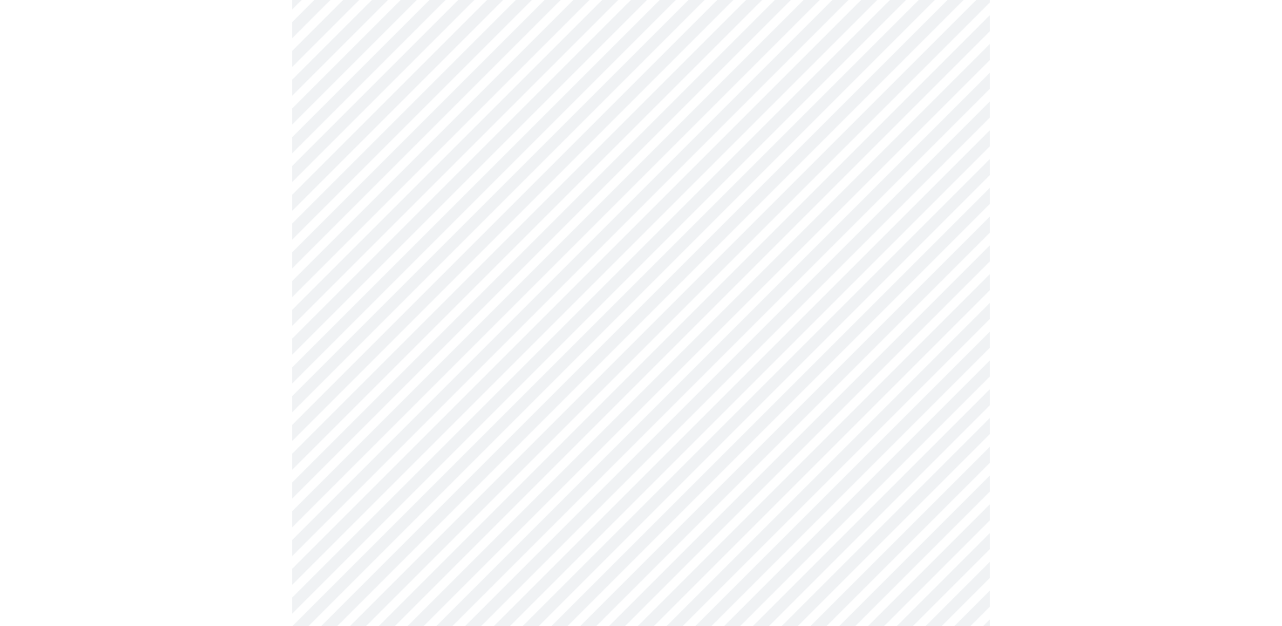
click at [263, 250] on div at bounding box center [641, 493] width 1268 height 1530
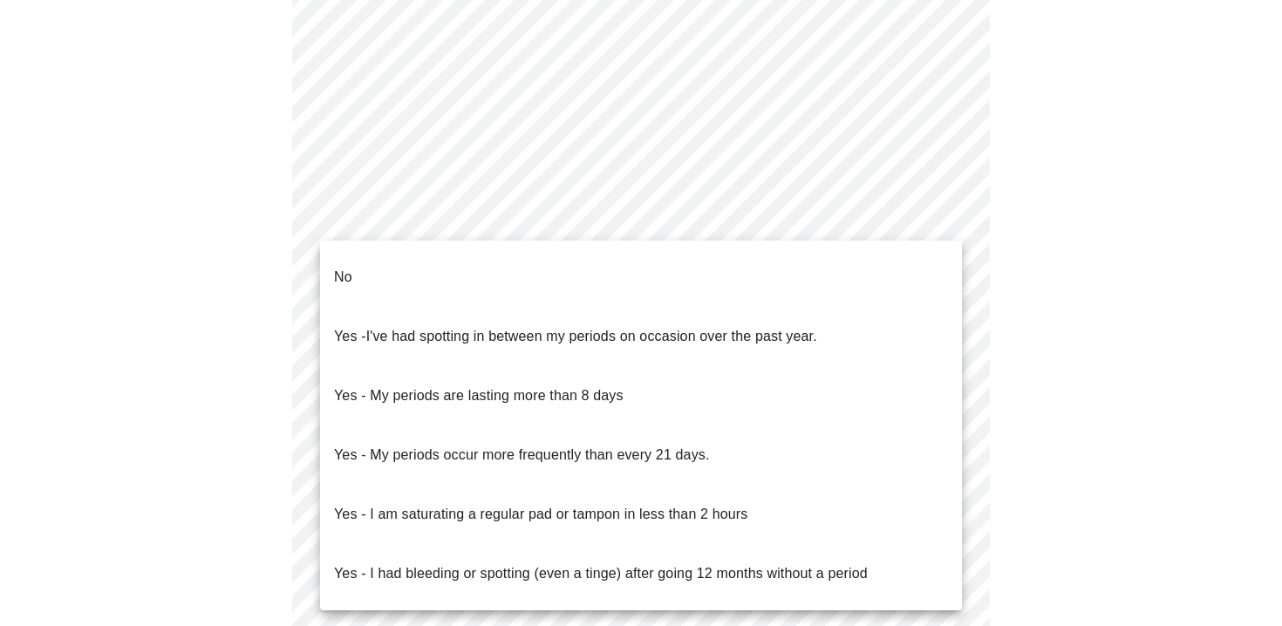
click at [405, 236] on body "MyMenopauseRx Appointments Messaging Labs Uploads Medications Community Refer a…" at bounding box center [641, 56] width 1268 height 1651
click at [301, 358] on div at bounding box center [641, 313] width 1282 height 626
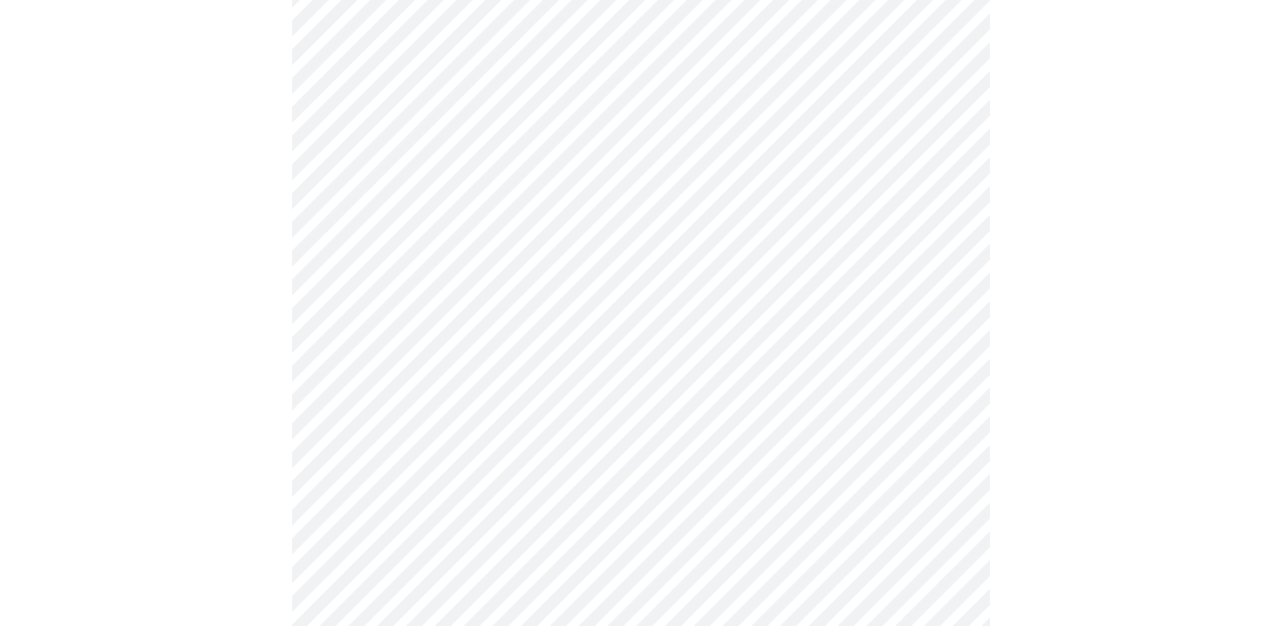
click at [411, 223] on body "MyMenopauseRx Appointments Messaging Labs Uploads Medications Community Refer a…" at bounding box center [641, 56] width 1268 height 1651
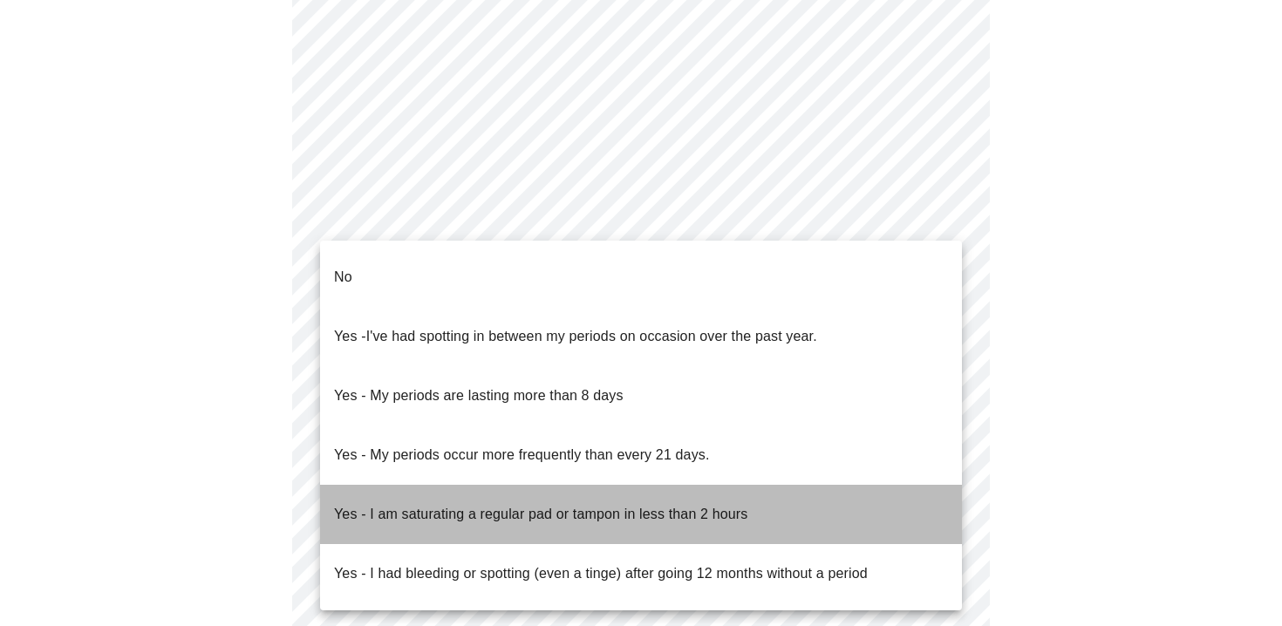
click at [448, 504] on p "Yes - I am saturating a regular pad or tampon in less than 2 hours" at bounding box center [540, 514] width 413 height 21
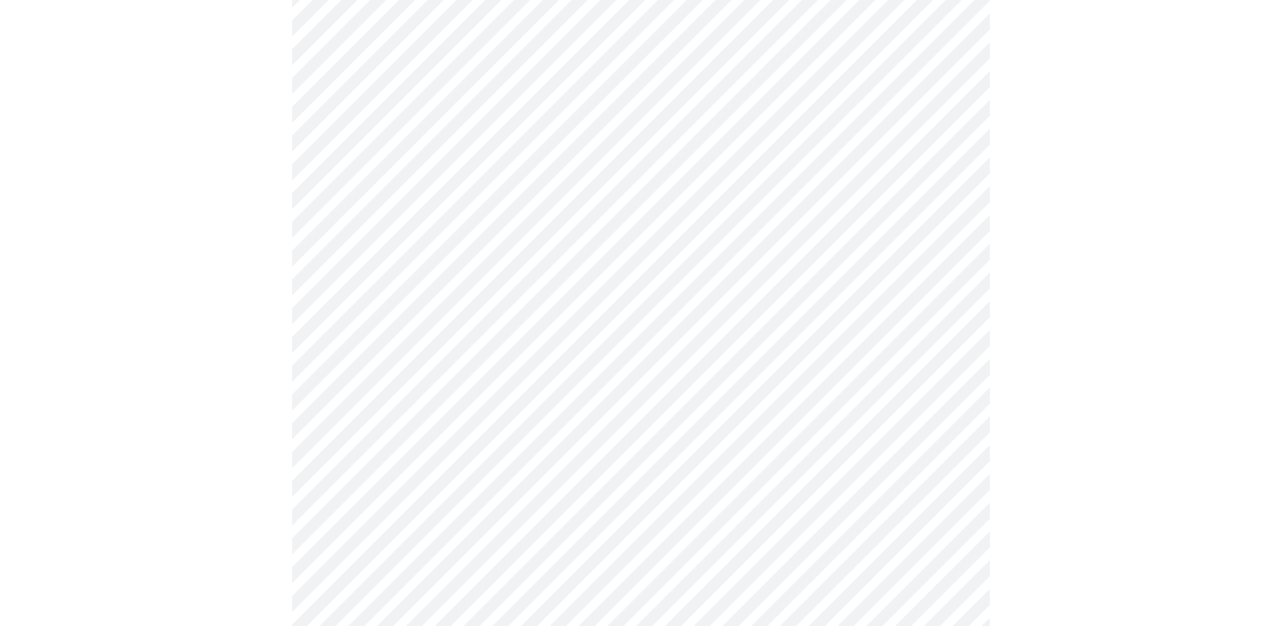
click at [419, 331] on body "MyMenopauseRx Appointments Messaging Labs Uploads Medications Community Refer a…" at bounding box center [641, 51] width 1268 height 1641
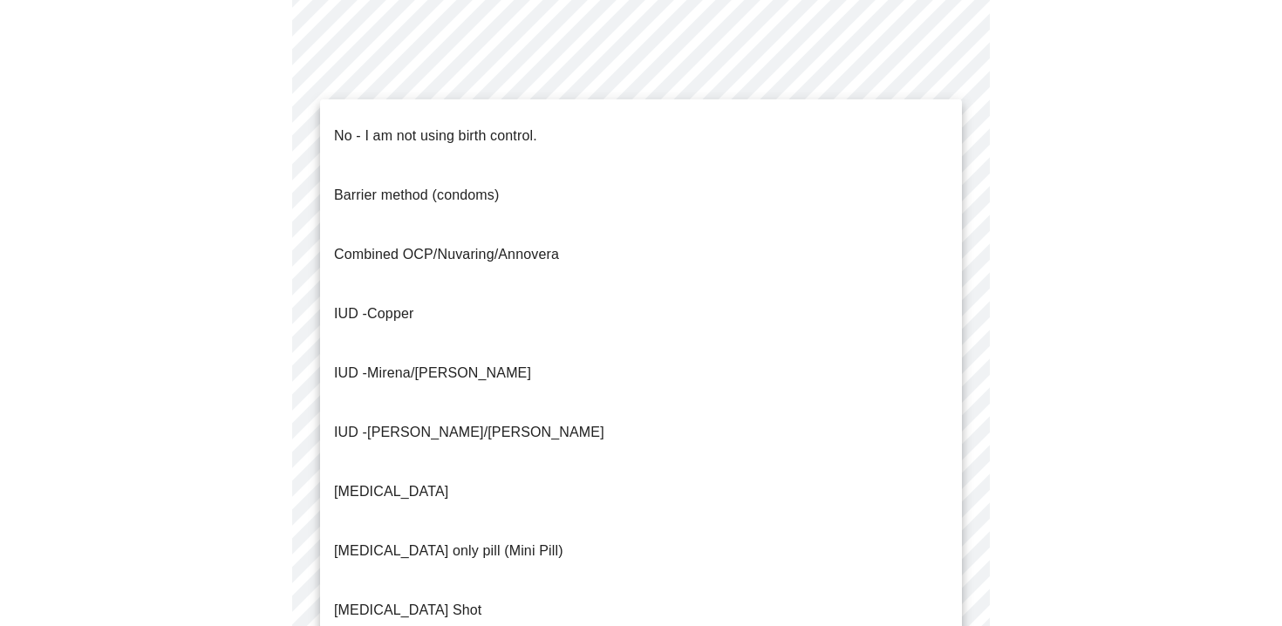
click at [409, 126] on p "No - I am not using birth control." at bounding box center [435, 136] width 203 height 21
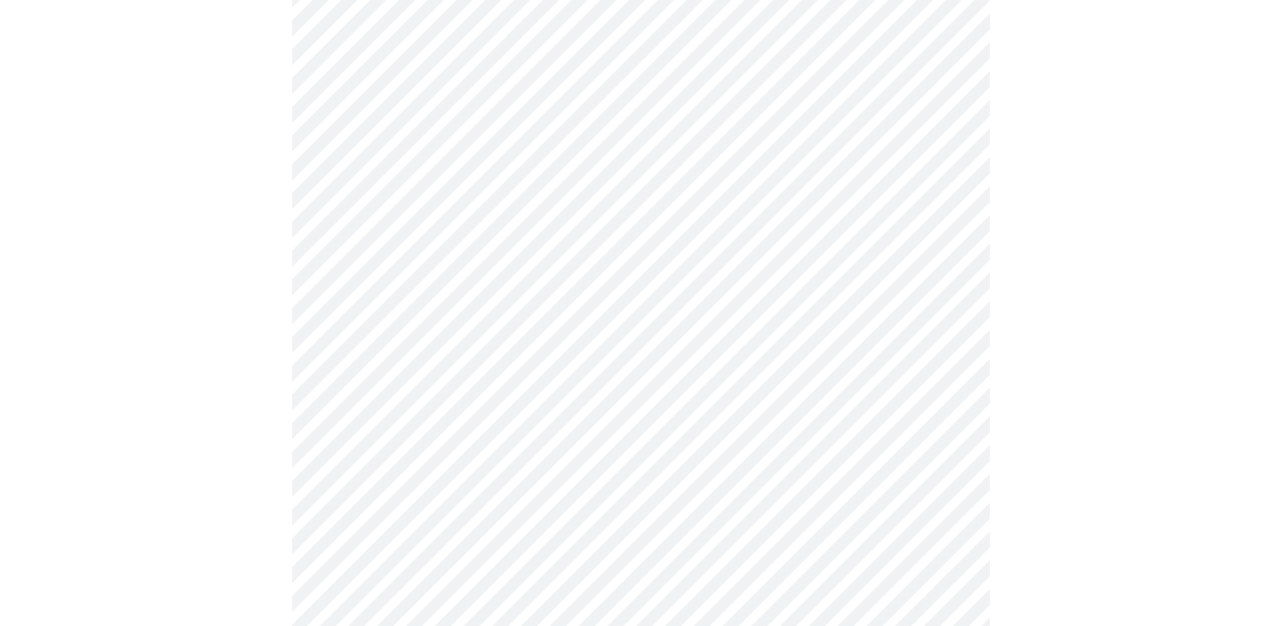
click at [253, 208] on div at bounding box center [641, 106] width 1268 height 1509
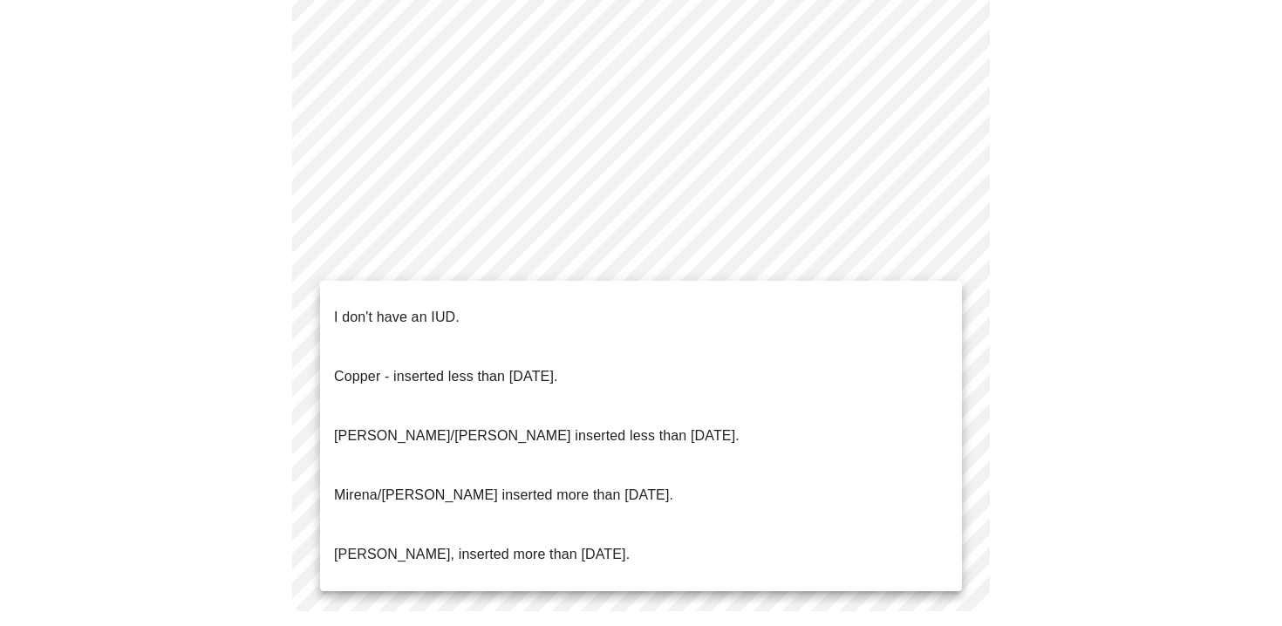
click at [440, 291] on li "I don't have an IUD." at bounding box center [641, 317] width 642 height 59
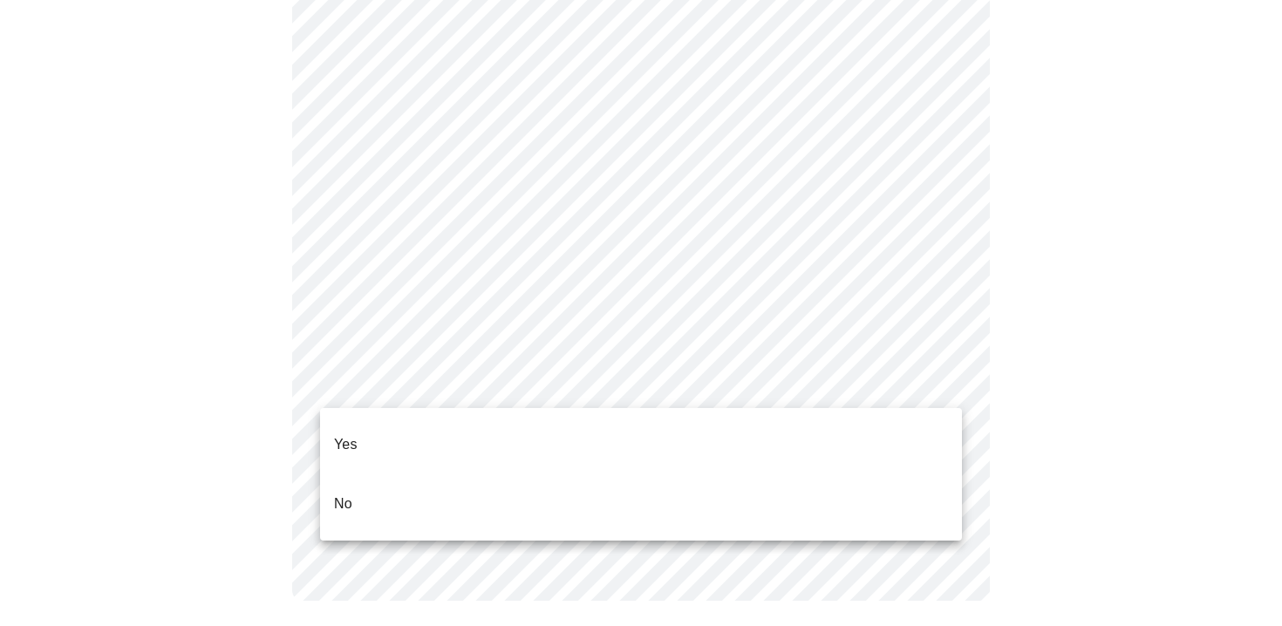
click at [412, 411] on ul "Yes No" at bounding box center [641, 474] width 642 height 133
click at [409, 420] on li "Yes" at bounding box center [641, 444] width 642 height 59
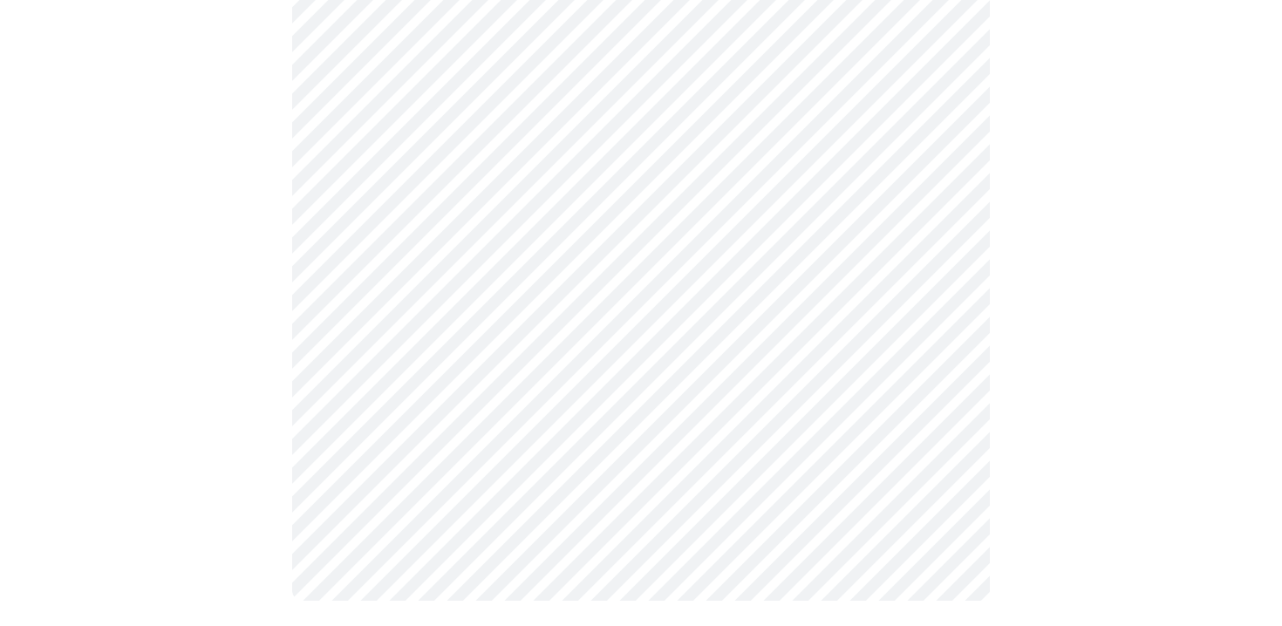
scroll to position [983, 0]
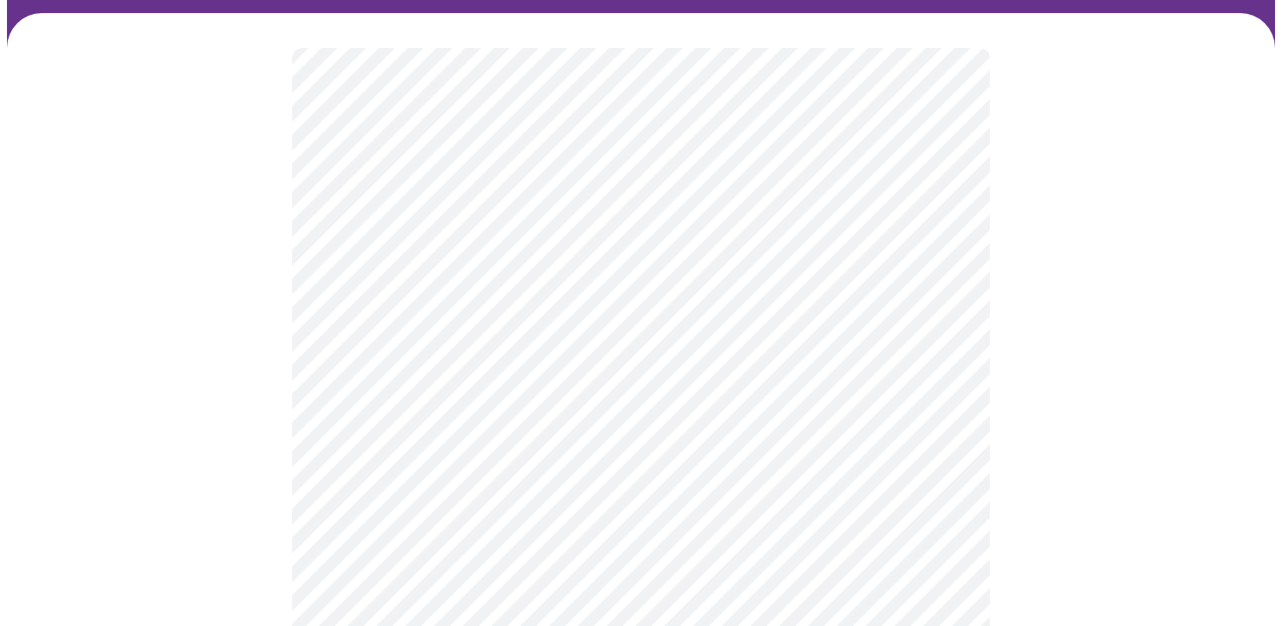
scroll to position [120, 0]
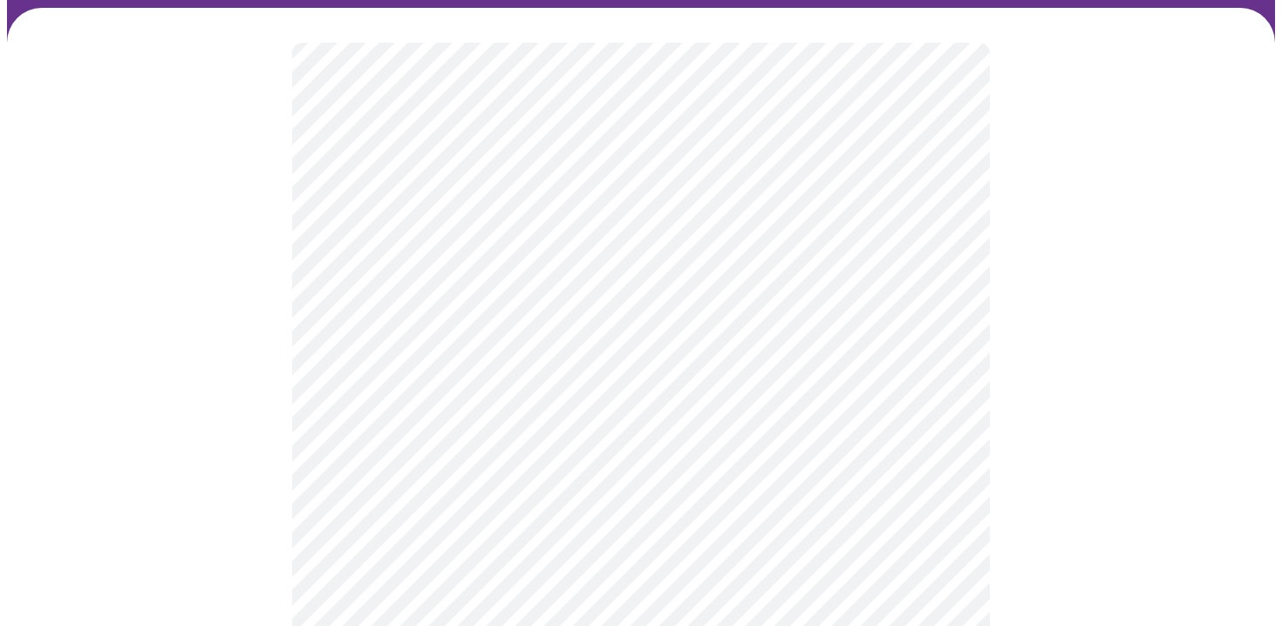
click at [461, 348] on body "MyMenopauseRx Appointments Messaging Labs Uploads Medications Community Refer a…" at bounding box center [641, 451] width 1268 height 1128
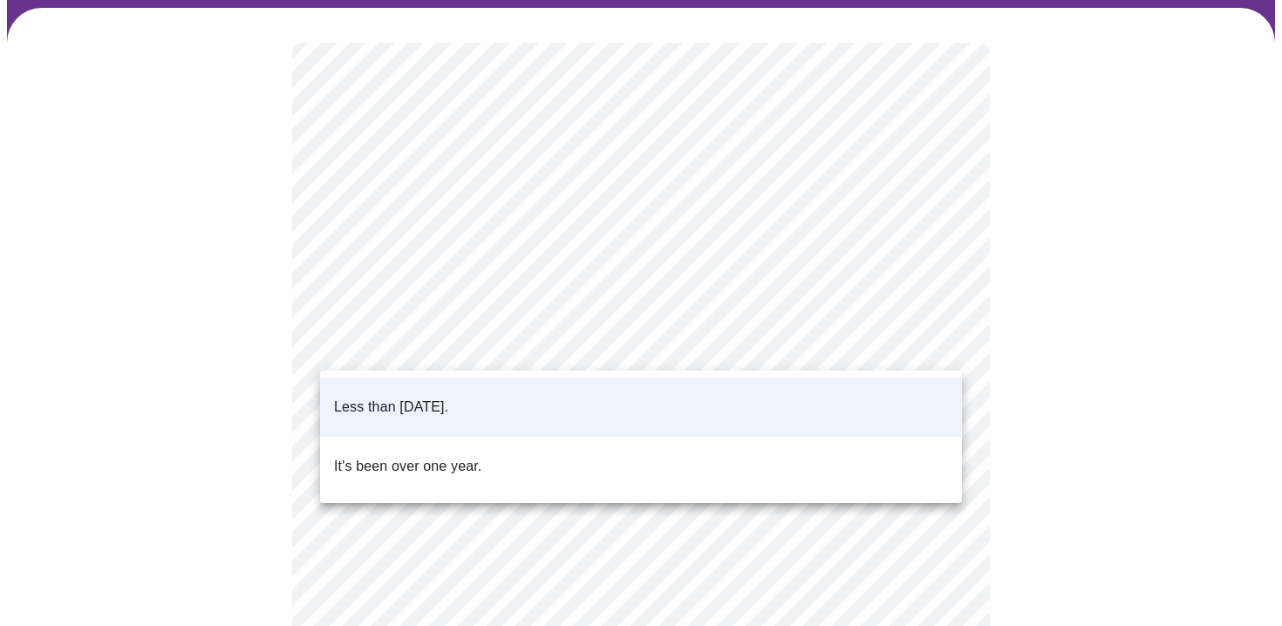
click at [275, 313] on div at bounding box center [641, 313] width 1282 height 626
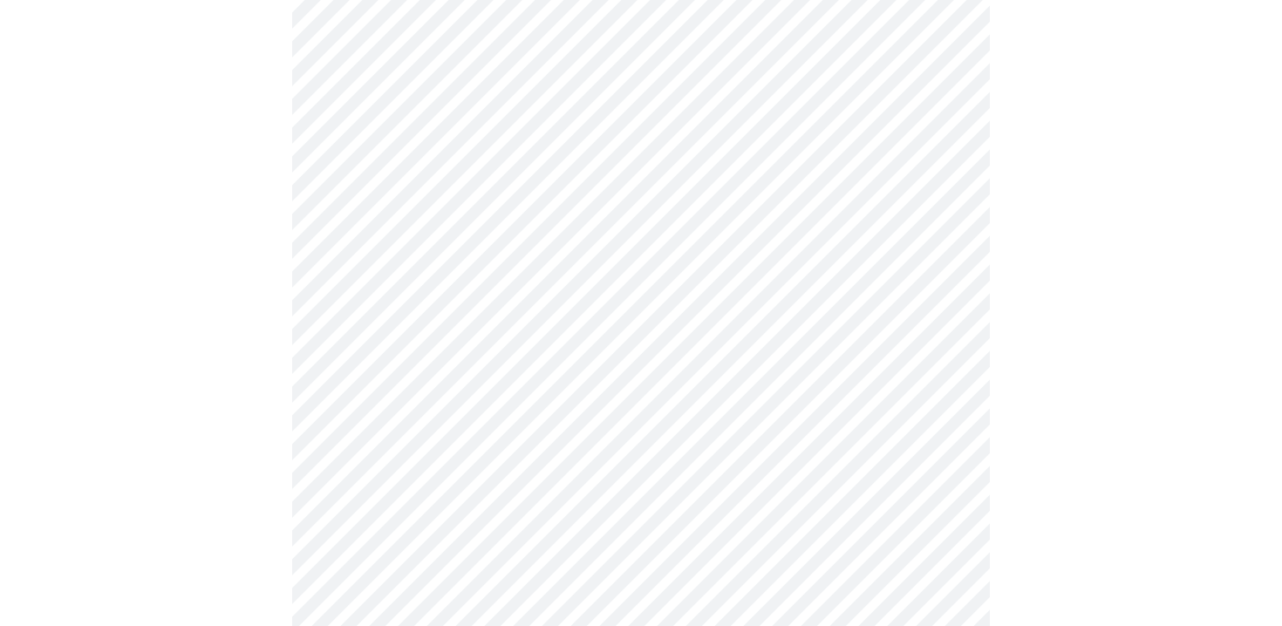
scroll to position [251, 0]
click at [183, 303] on div at bounding box center [641, 380] width 1268 height 1007
click at [217, 365] on div at bounding box center [641, 186] width 1268 height 1007
click at [214, 401] on div at bounding box center [641, 186] width 1268 height 1007
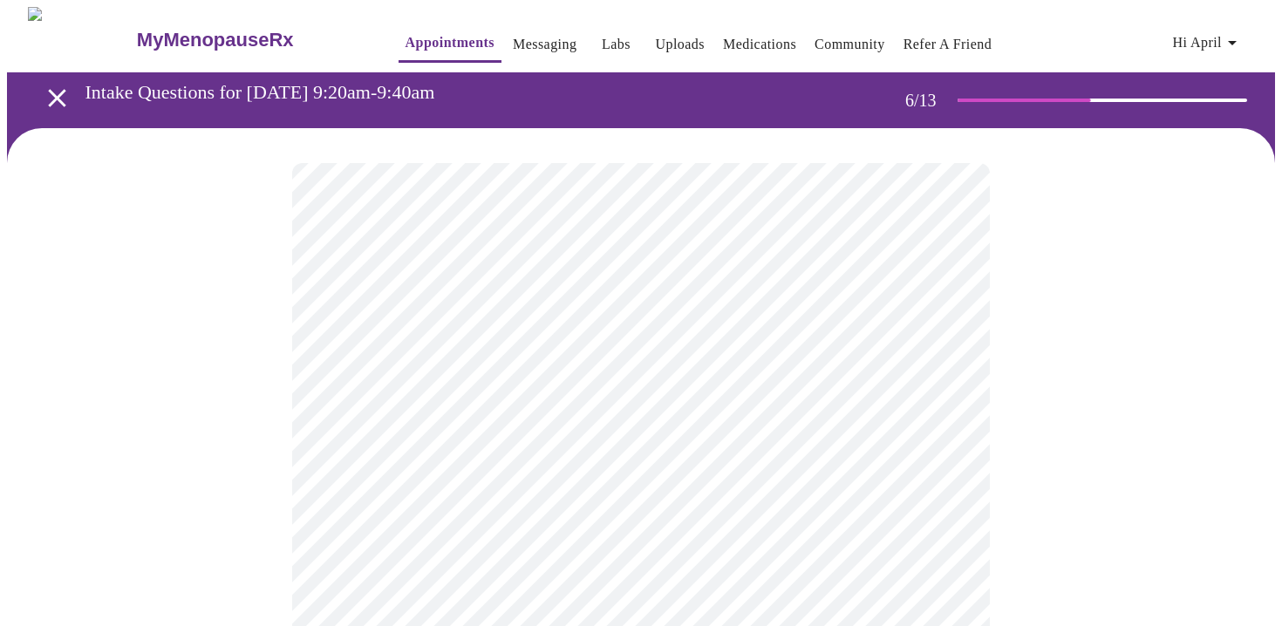
scroll to position [38, 0]
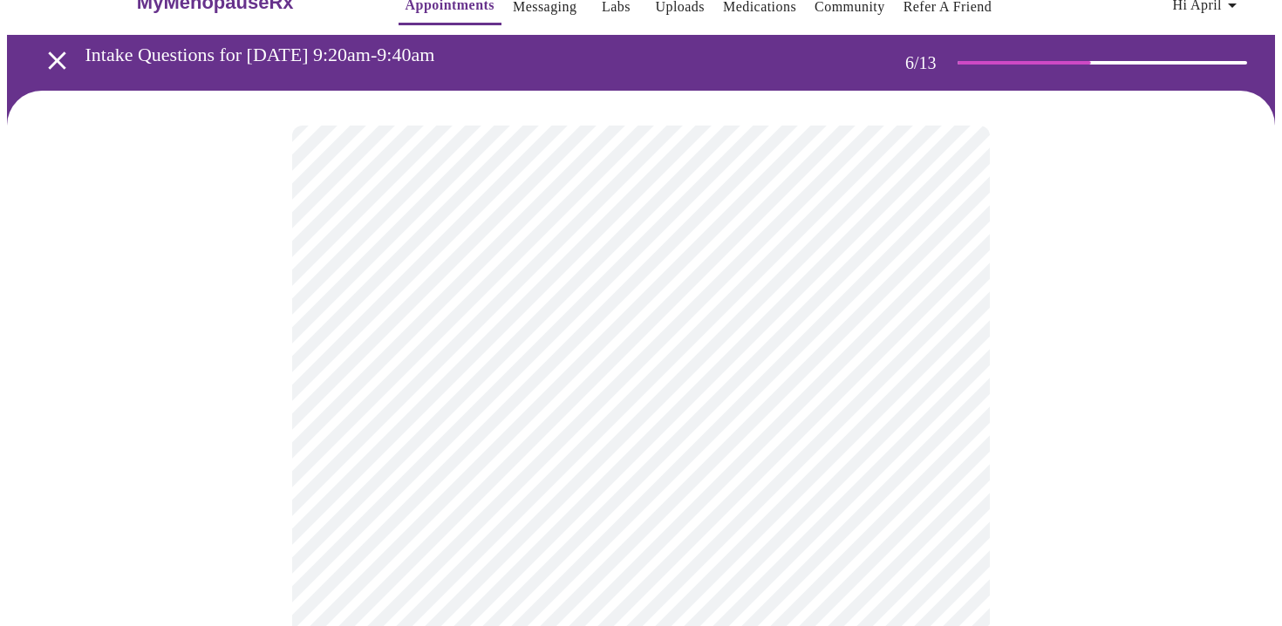
click at [174, 436] on div at bounding box center [641, 491] width 1268 height 800
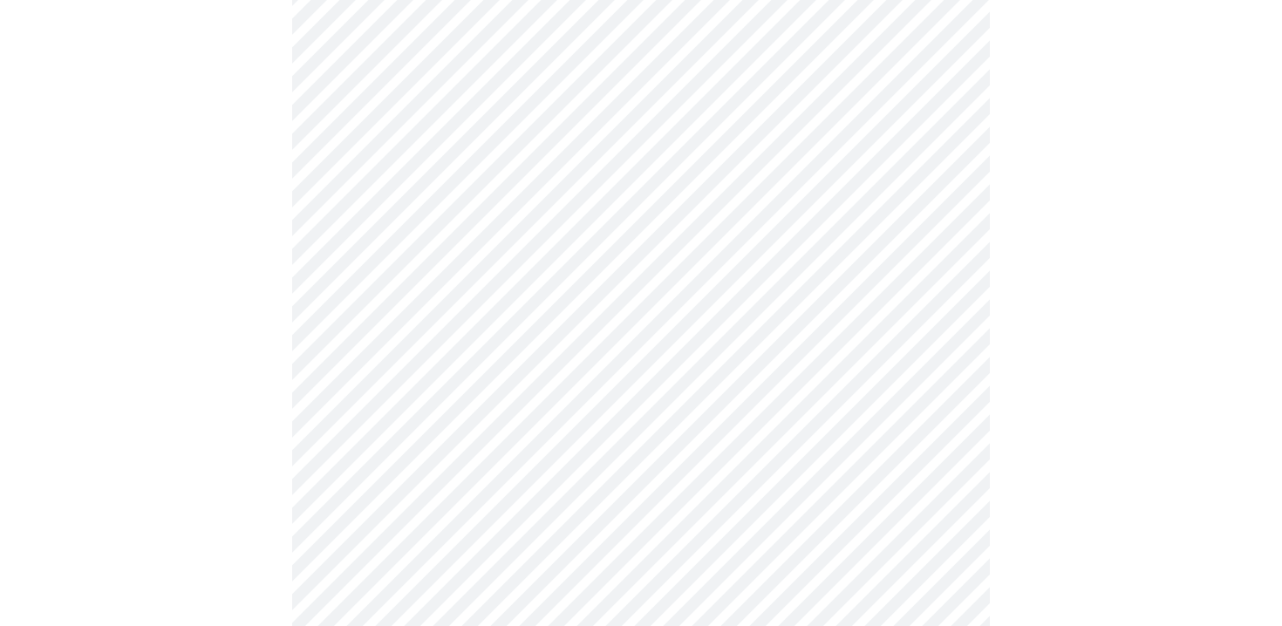
scroll to position [215, 0]
click at [197, 378] on div at bounding box center [641, 313] width 1268 height 800
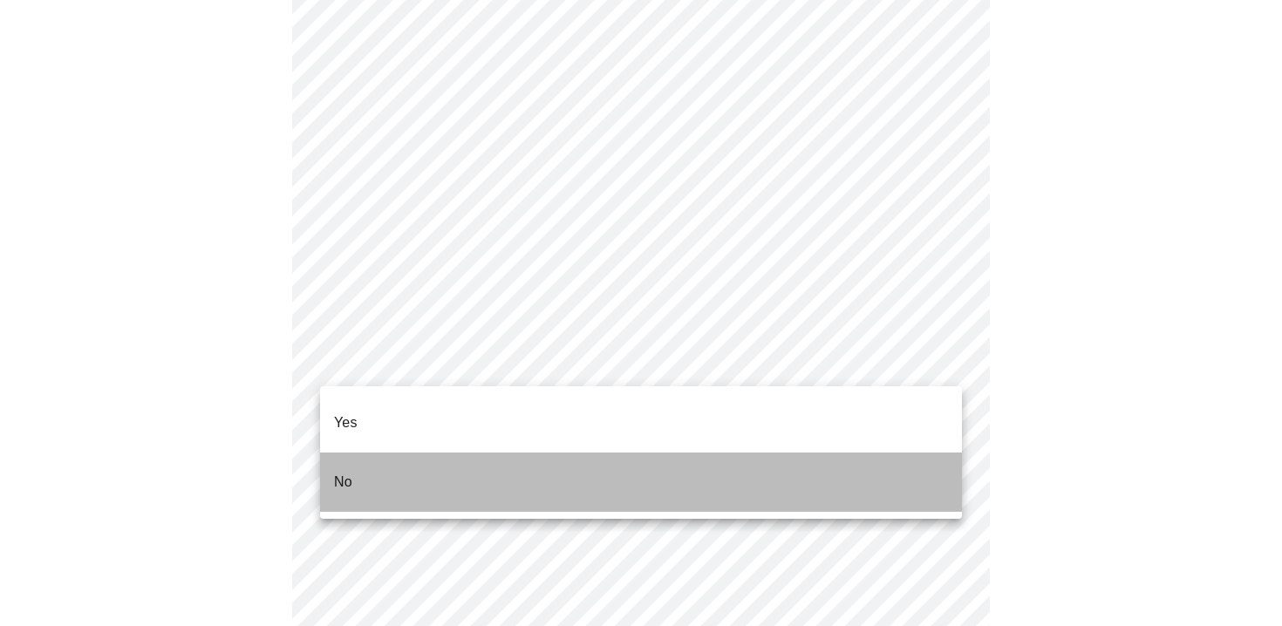
click at [338, 472] on p "No" at bounding box center [343, 482] width 18 height 21
